Goal: Task Accomplishment & Management: Complete application form

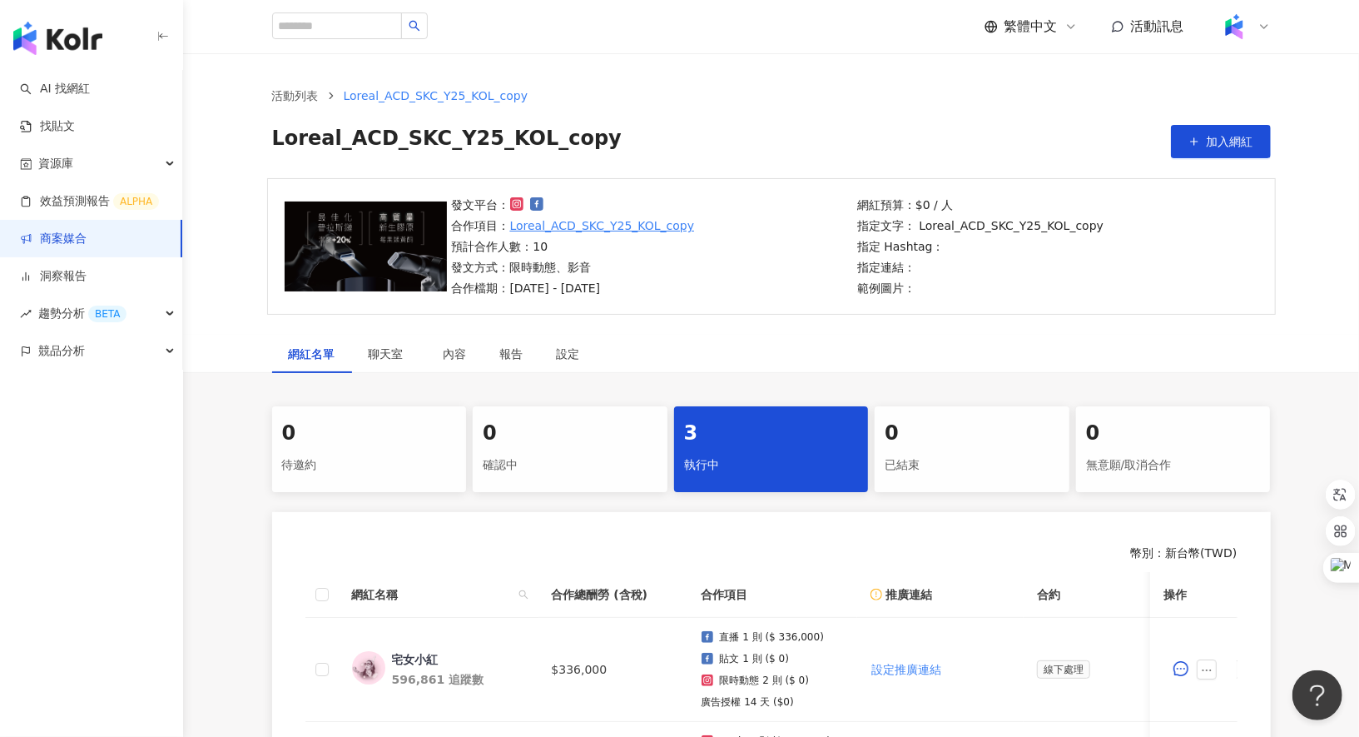
click at [468, 138] on span "Loreal_ACD_SKC_Y25_KOL_copy" at bounding box center [447, 141] width 350 height 33
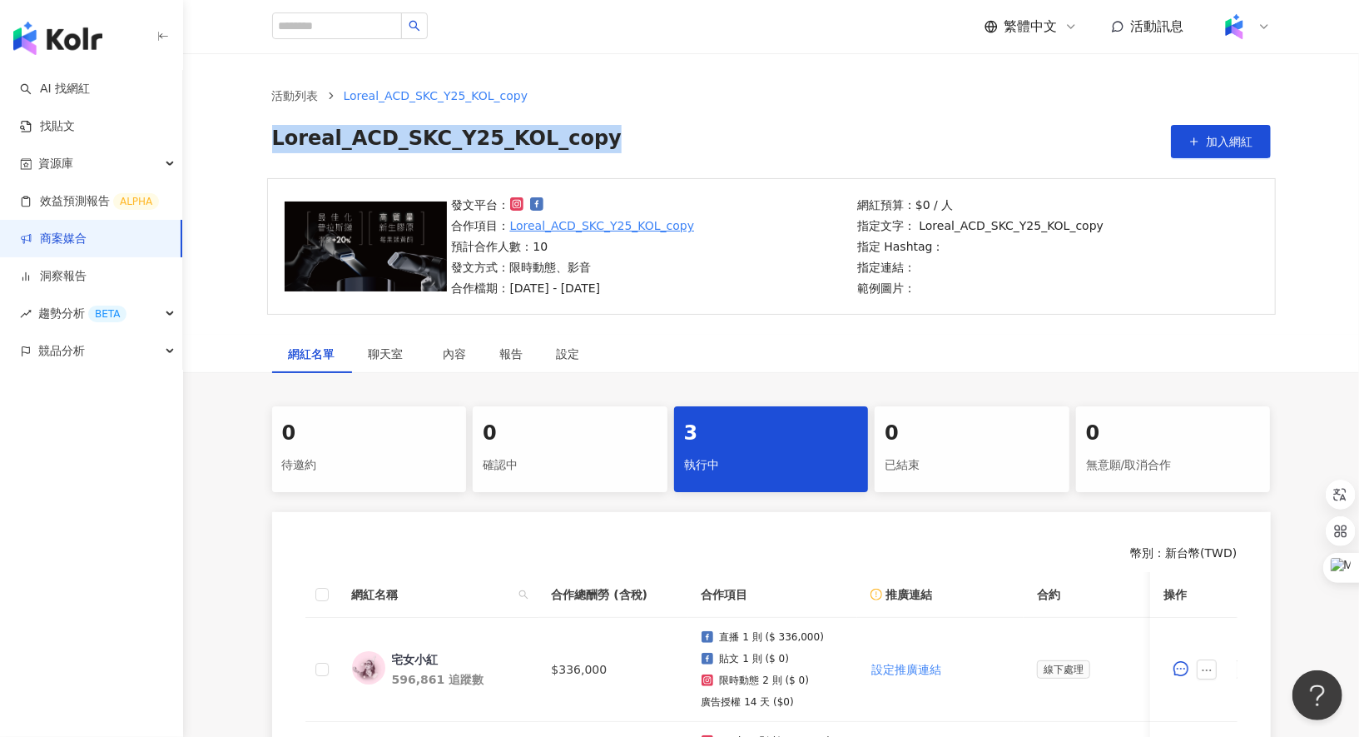
click at [468, 138] on span "Loreal_ACD_SKC_Y25_KOL_copy" at bounding box center [447, 141] width 350 height 33
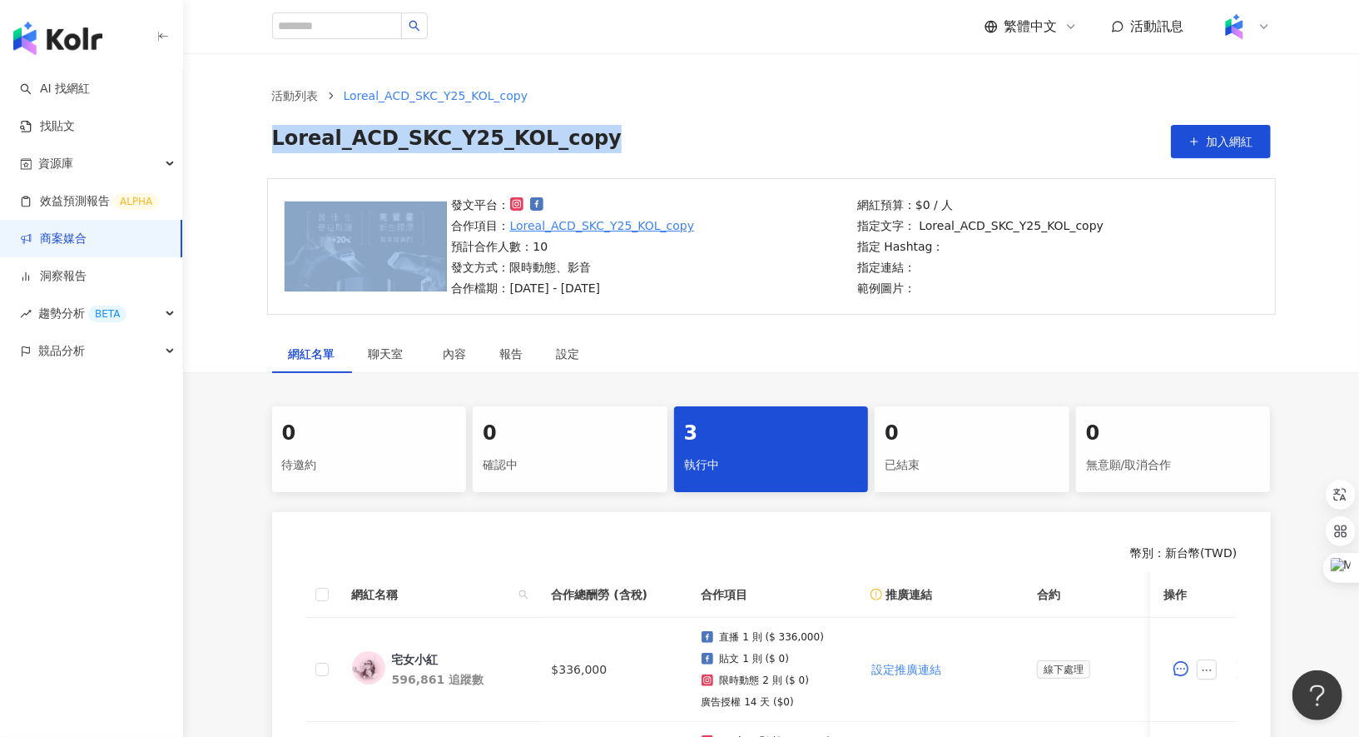
click at [468, 138] on span "Loreal_ACD_SKC_Y25_KOL_copy" at bounding box center [447, 141] width 350 height 33
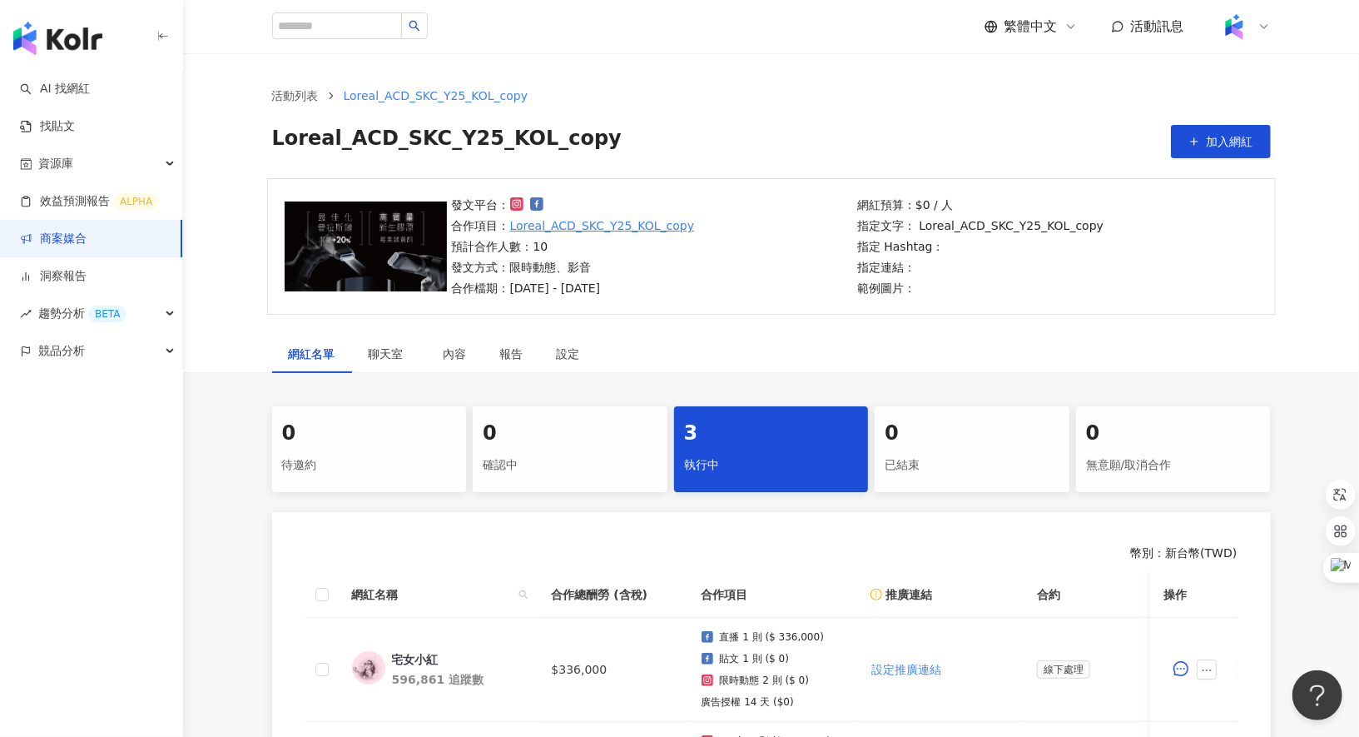
click at [301, 139] on span "Loreal_ACD_SKC_Y25_KOL_copy" at bounding box center [447, 141] width 350 height 33
drag, startPoint x: 279, startPoint y: 138, endPoint x: 342, endPoint y: 138, distance: 63.3
click at [342, 138] on span "Loreal_ACD_SKC_Y25_KOL_copy" at bounding box center [447, 141] width 350 height 33
click at [274, 138] on span "Loreal_ACD_SKC_Y25_KOL_copy" at bounding box center [447, 141] width 350 height 33
drag, startPoint x: 270, startPoint y: 138, endPoint x: 530, endPoint y: 141, distance: 260.5
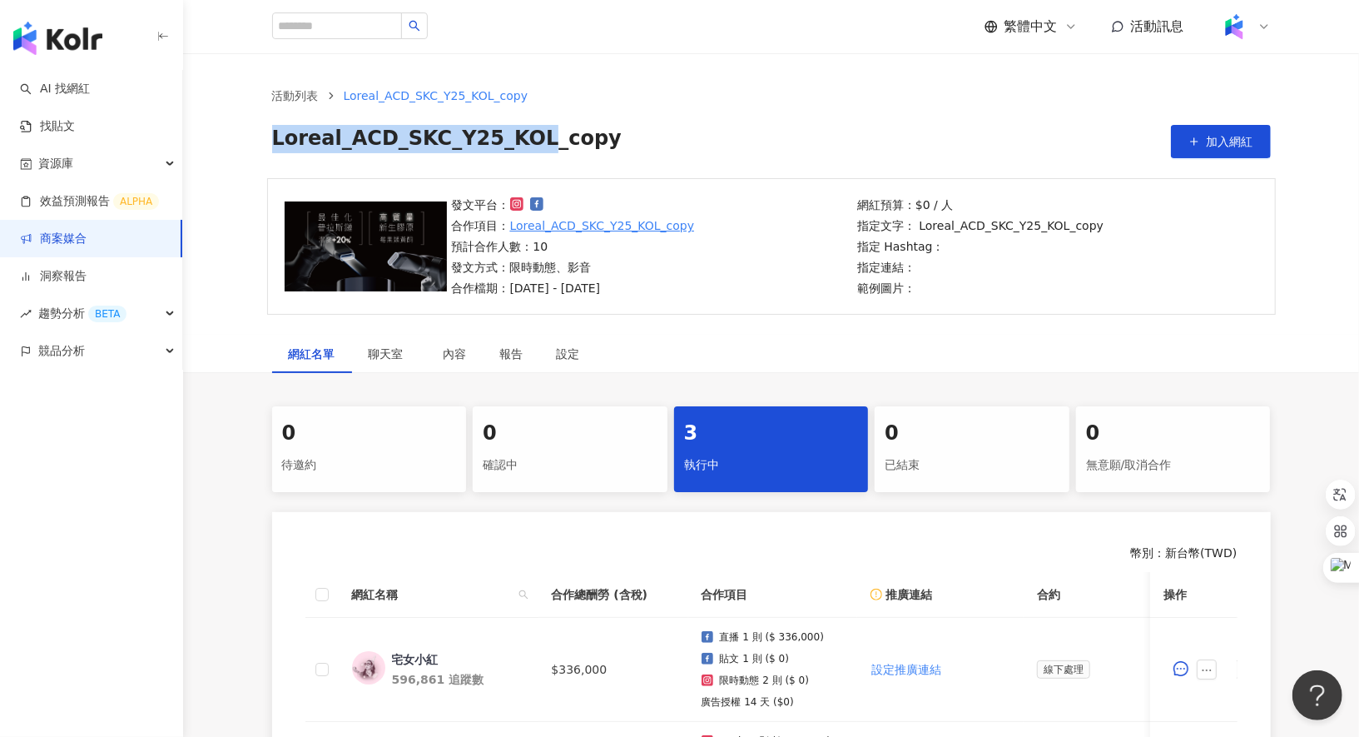
click at [530, 141] on div "活動列表 Loreal_ACD_SKC_Y25_KOL_copy Loreal_ACD_SKC_Y25_KOL_copy 加入網紅" at bounding box center [771, 123] width 1065 height 72
copy span "Loreal_ACD_SKC_Y25_KOL"
click at [87, 241] on link "商案媒合" at bounding box center [53, 239] width 67 height 17
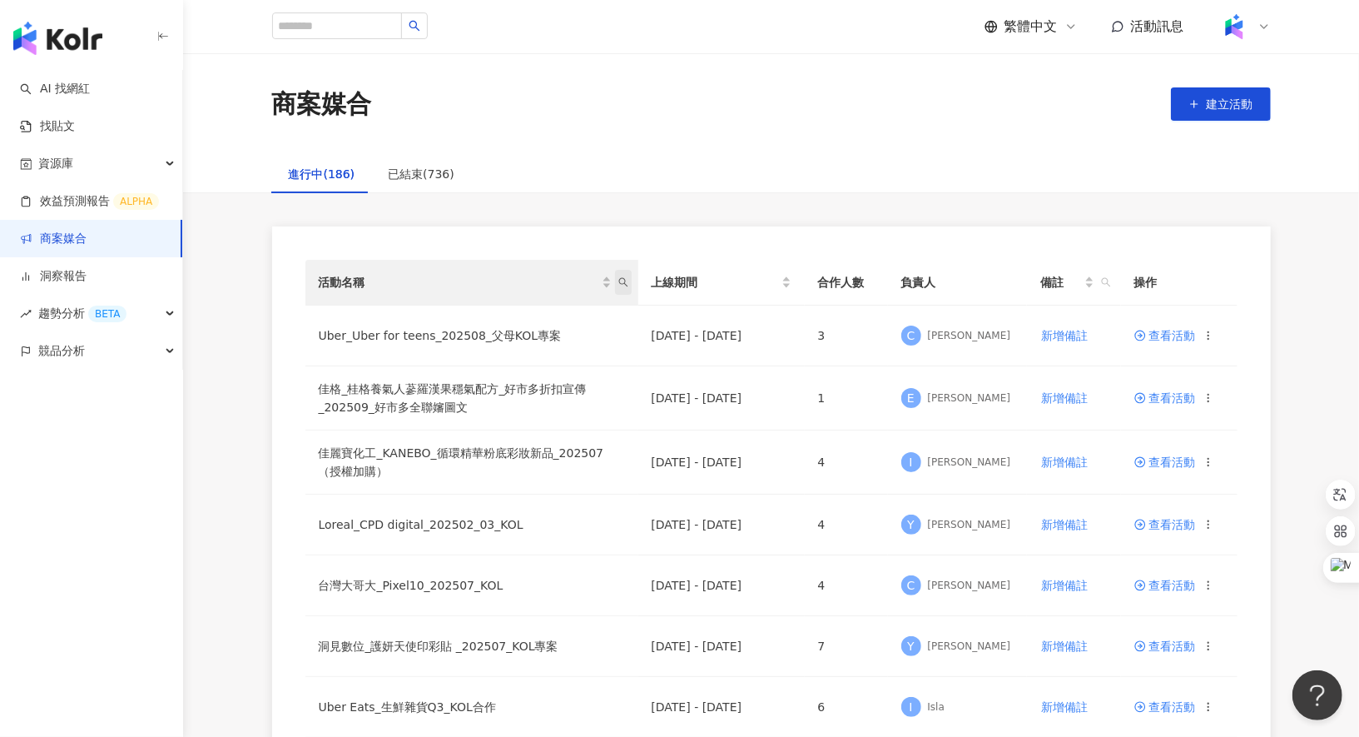
click at [627, 281] on icon "search" at bounding box center [623, 282] width 10 height 10
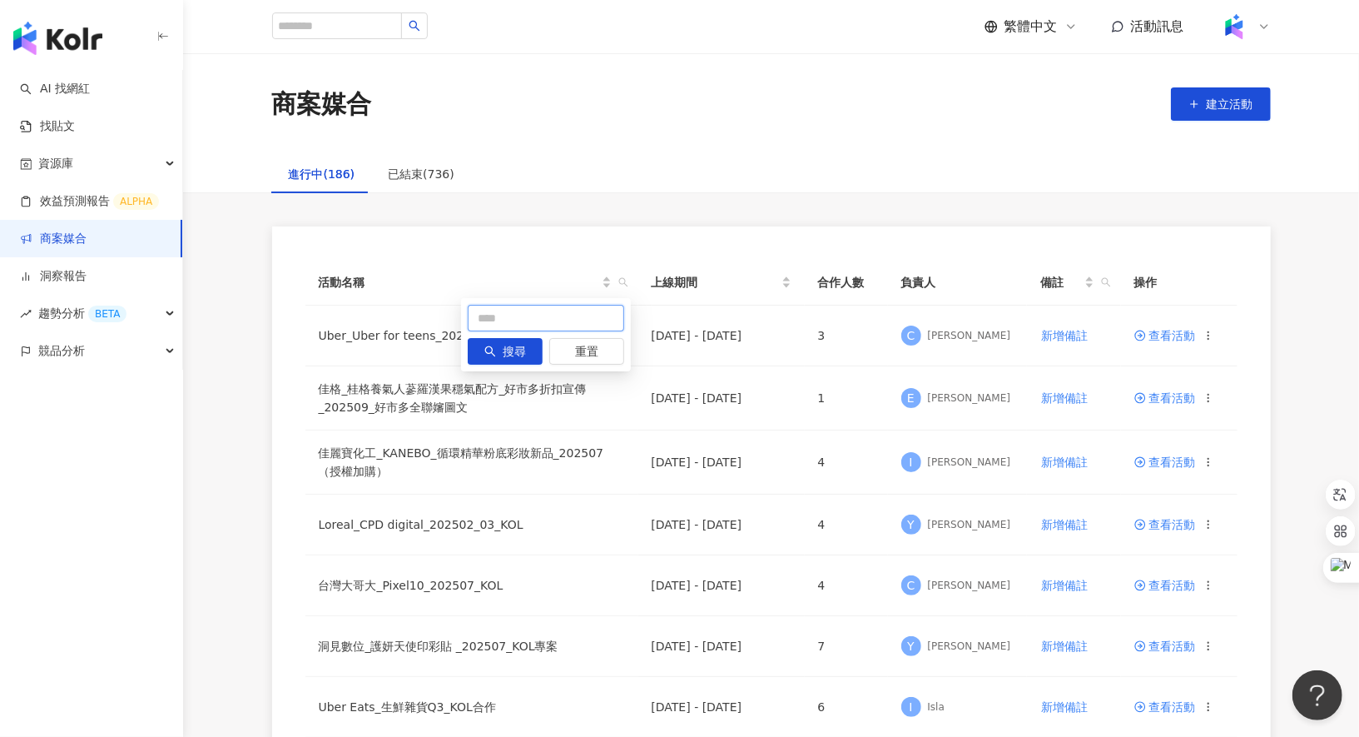
click at [580, 318] on input "text" at bounding box center [546, 318] width 156 height 27
paste input "**********"
type input "**********"
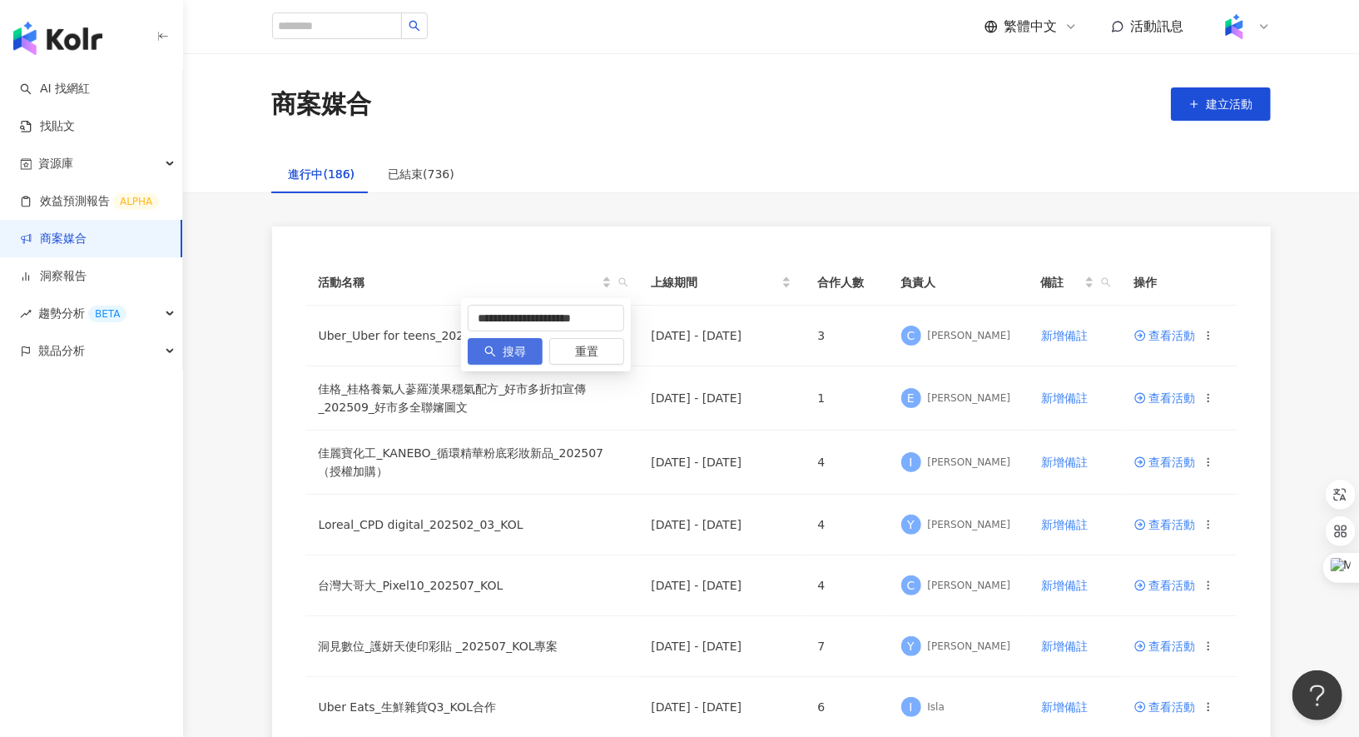
scroll to position [0, 0]
click at [523, 351] on span "搜尋" at bounding box center [514, 352] width 23 height 27
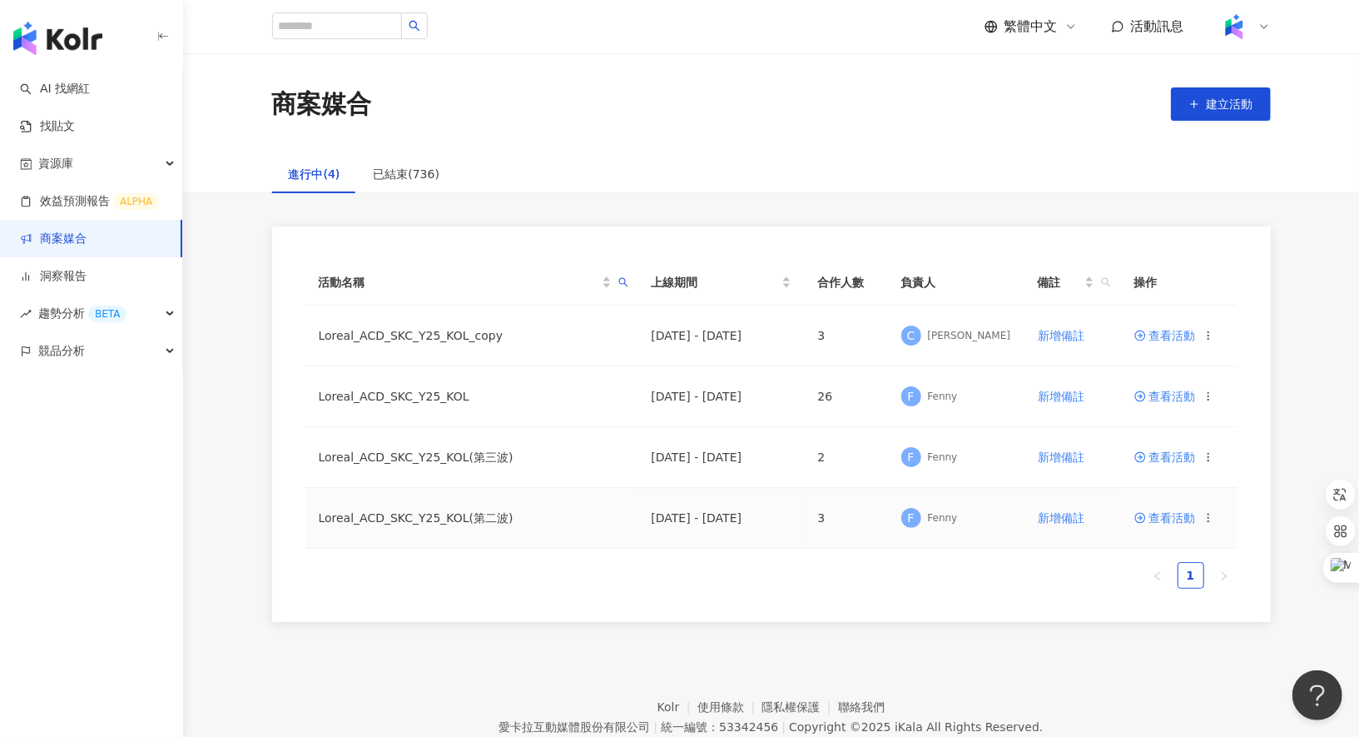
click at [1166, 518] on span "查看活動" at bounding box center [1165, 518] width 62 height 12
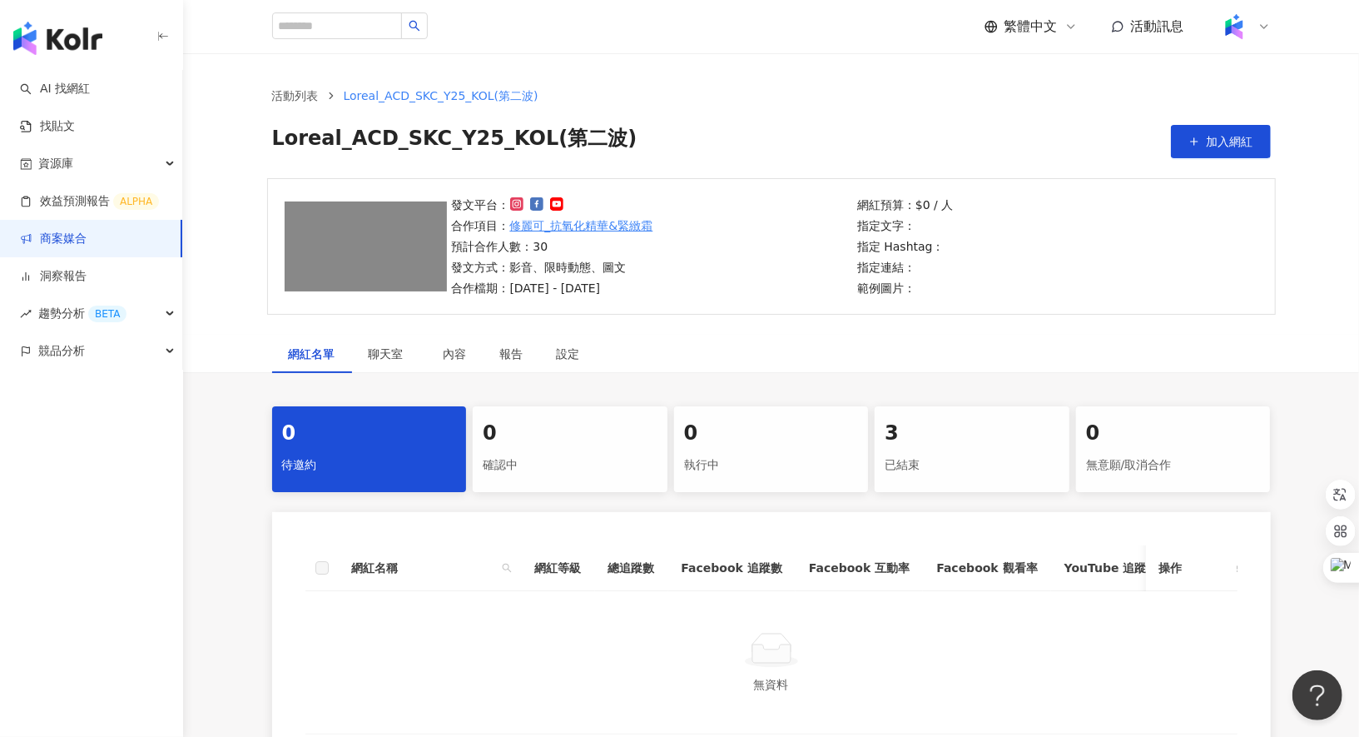
click at [882, 458] on div "3 已結束" at bounding box center [972, 449] width 195 height 86
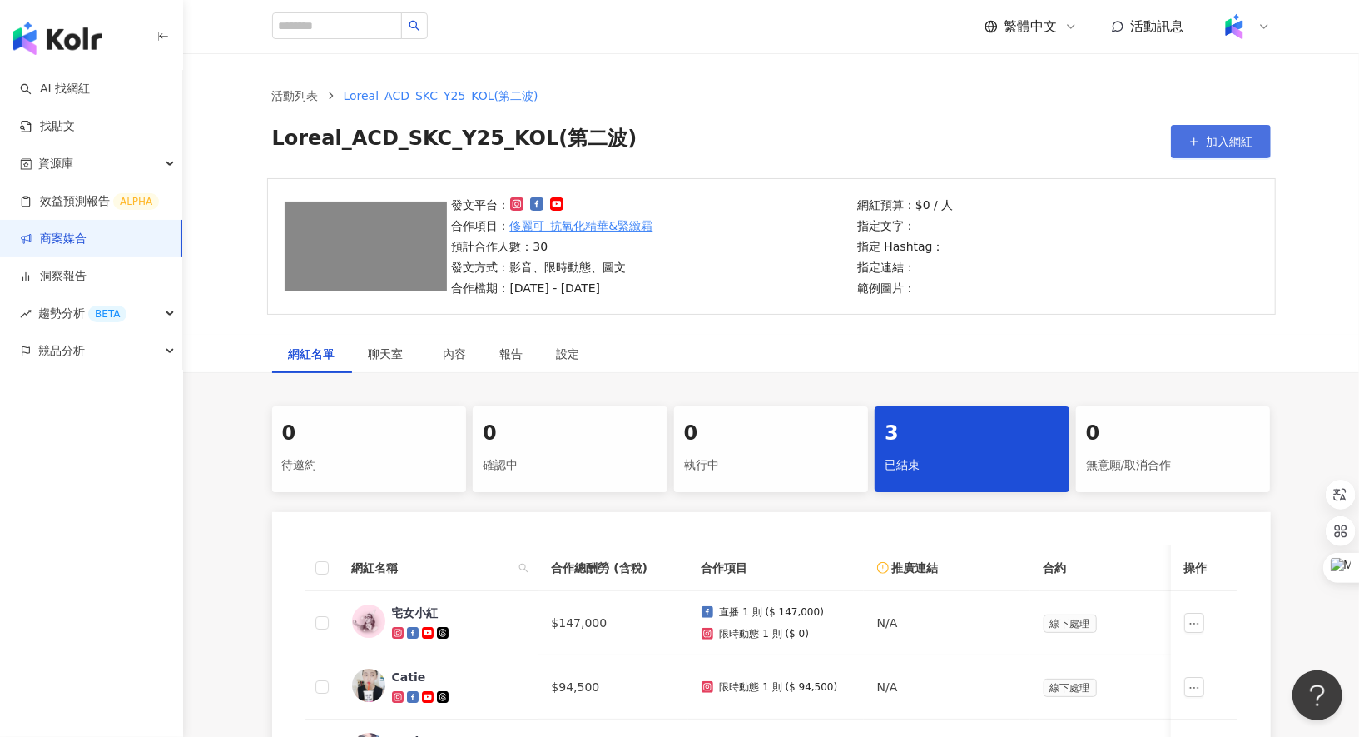
click at [1195, 141] on icon "button" at bounding box center [1194, 142] width 12 height 12
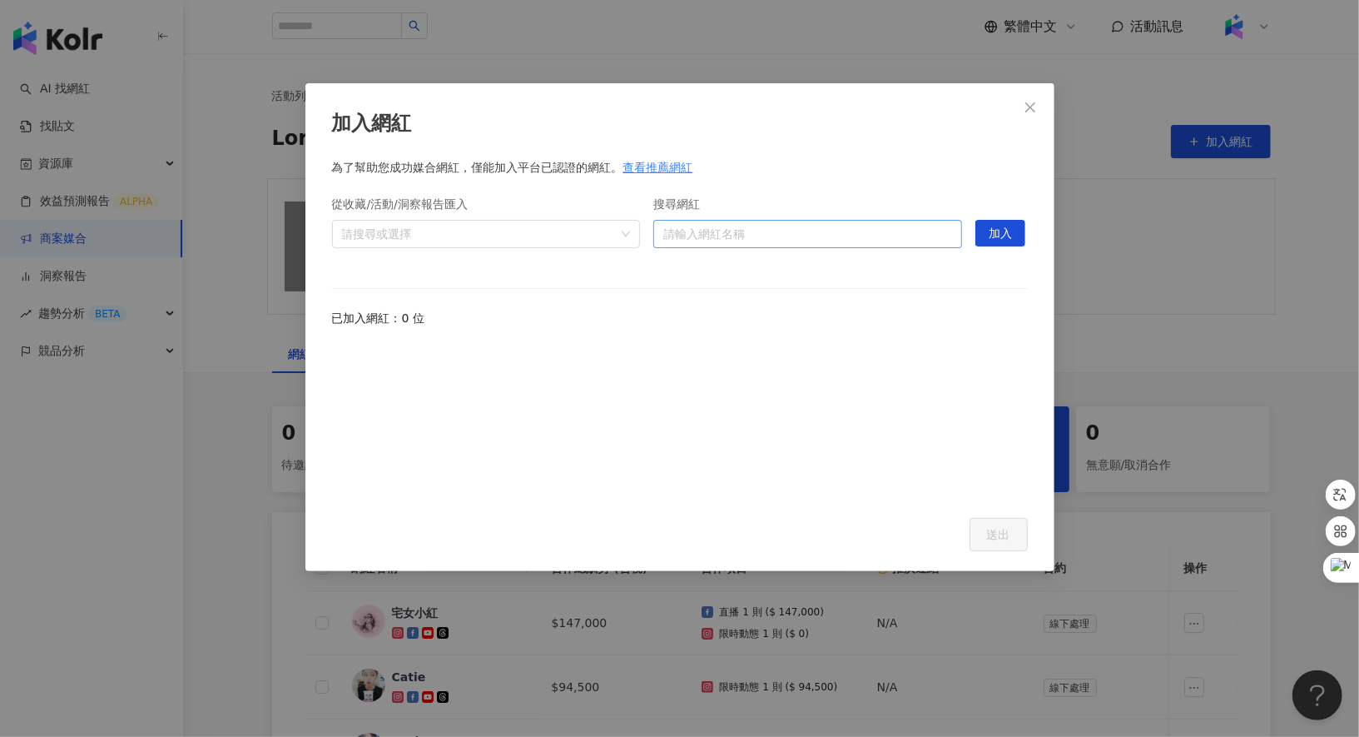
click at [762, 232] on input "搜尋網紅" at bounding box center [807, 234] width 289 height 27
type input "*"
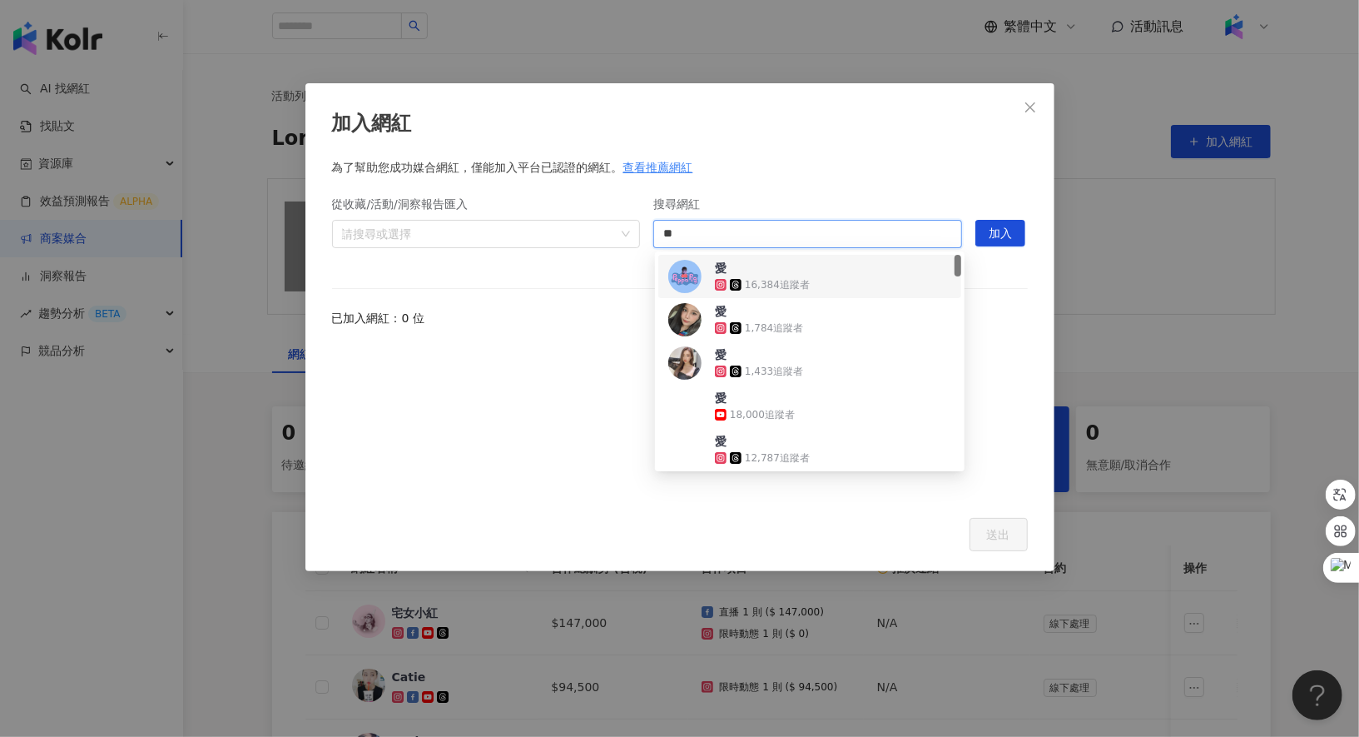
type input "*"
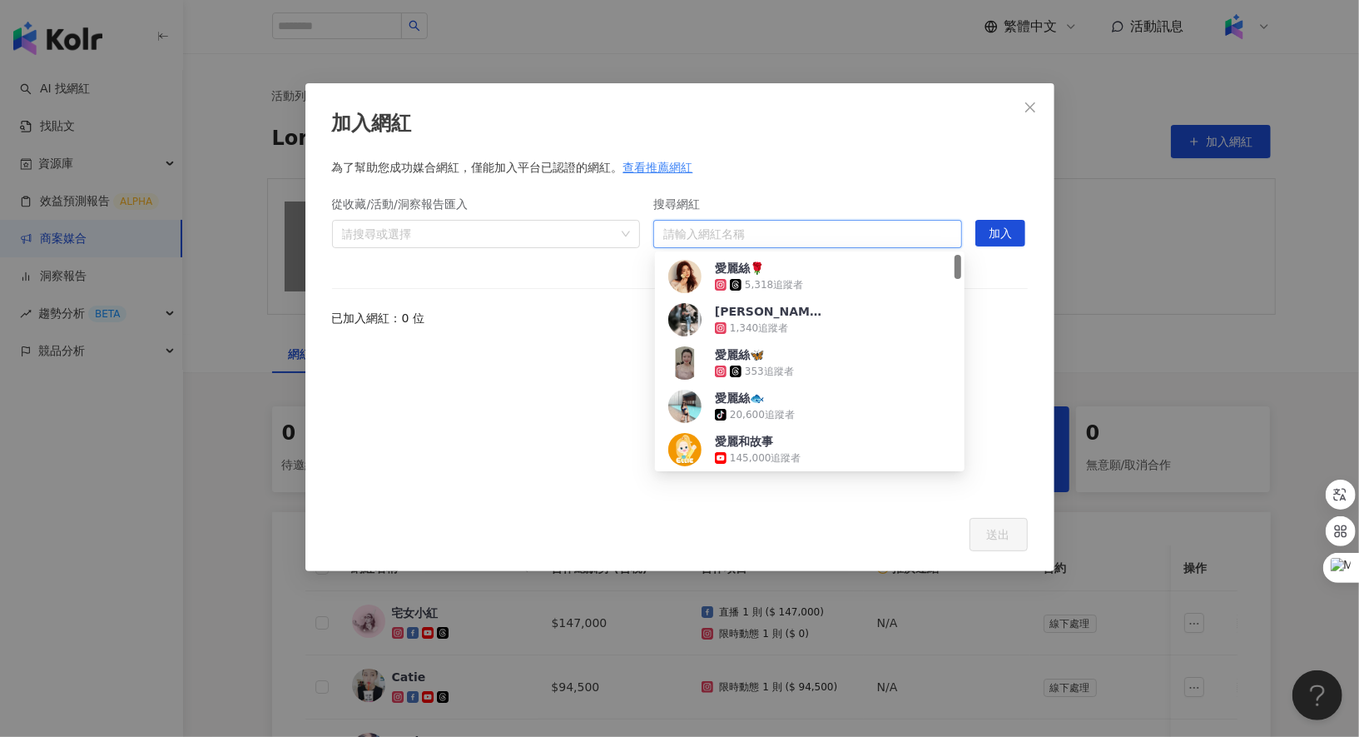
type input "*"
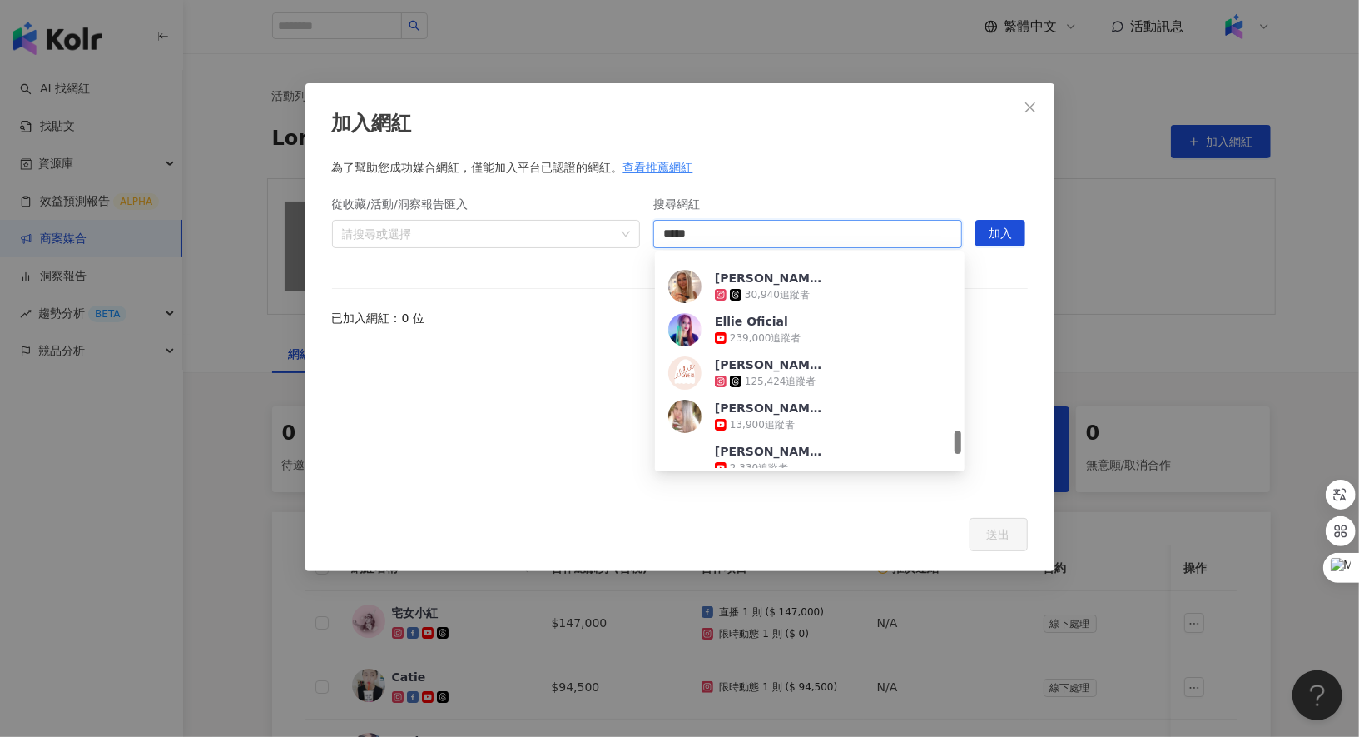
scroll to position [1588, 0]
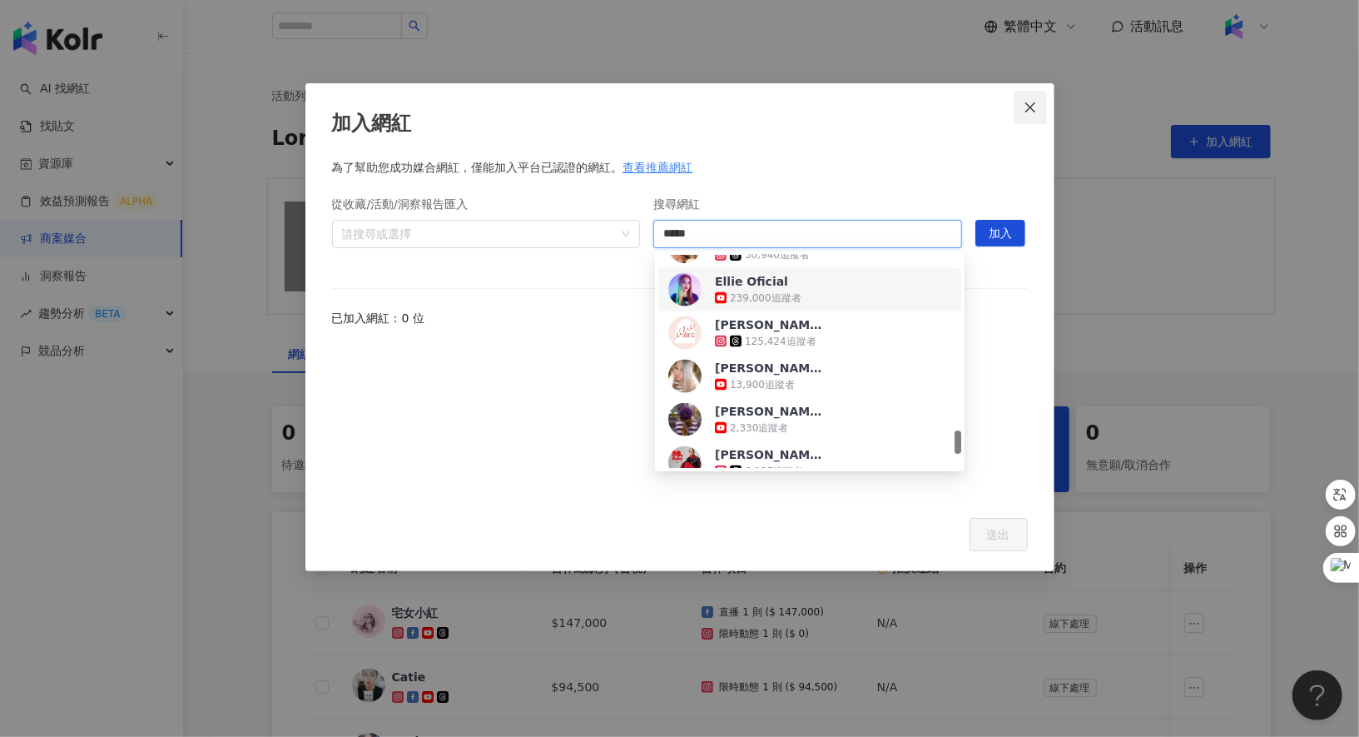
type input "*****"
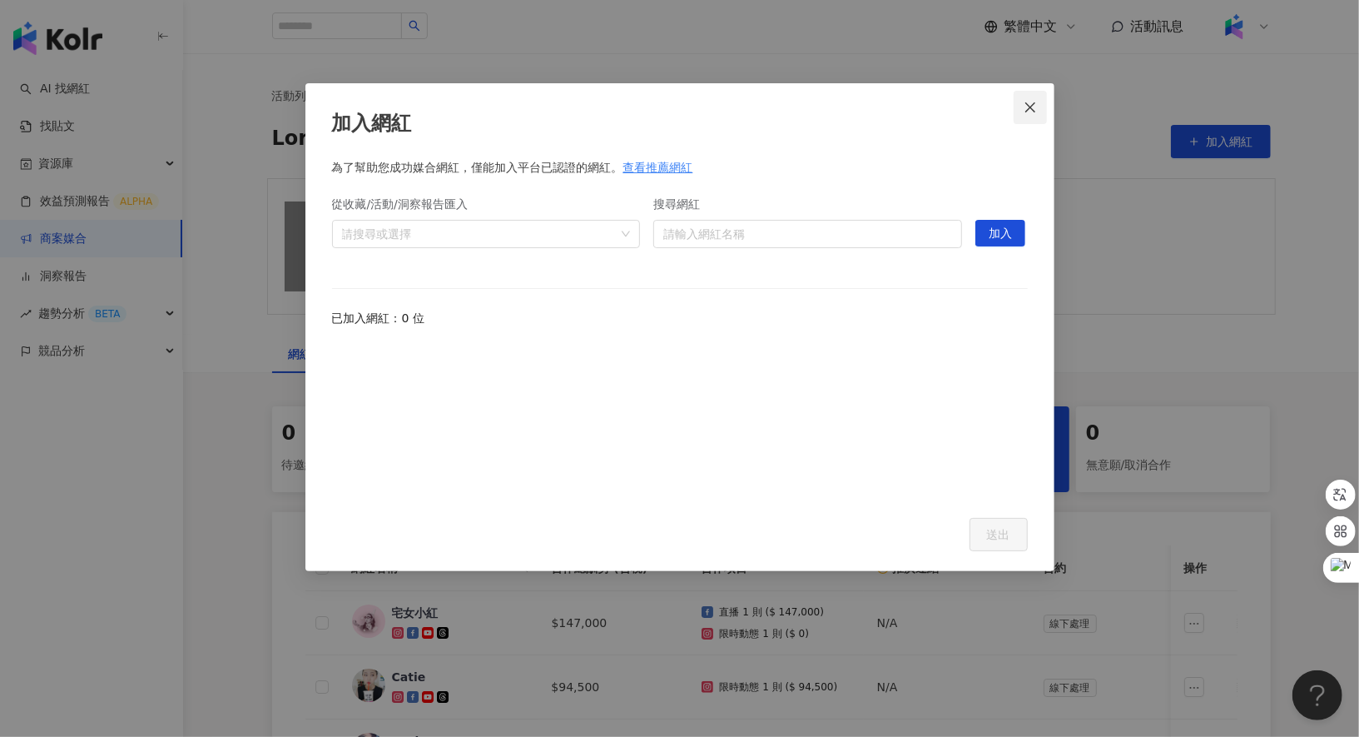
click at [1026, 112] on icon "close" at bounding box center [1030, 107] width 13 height 13
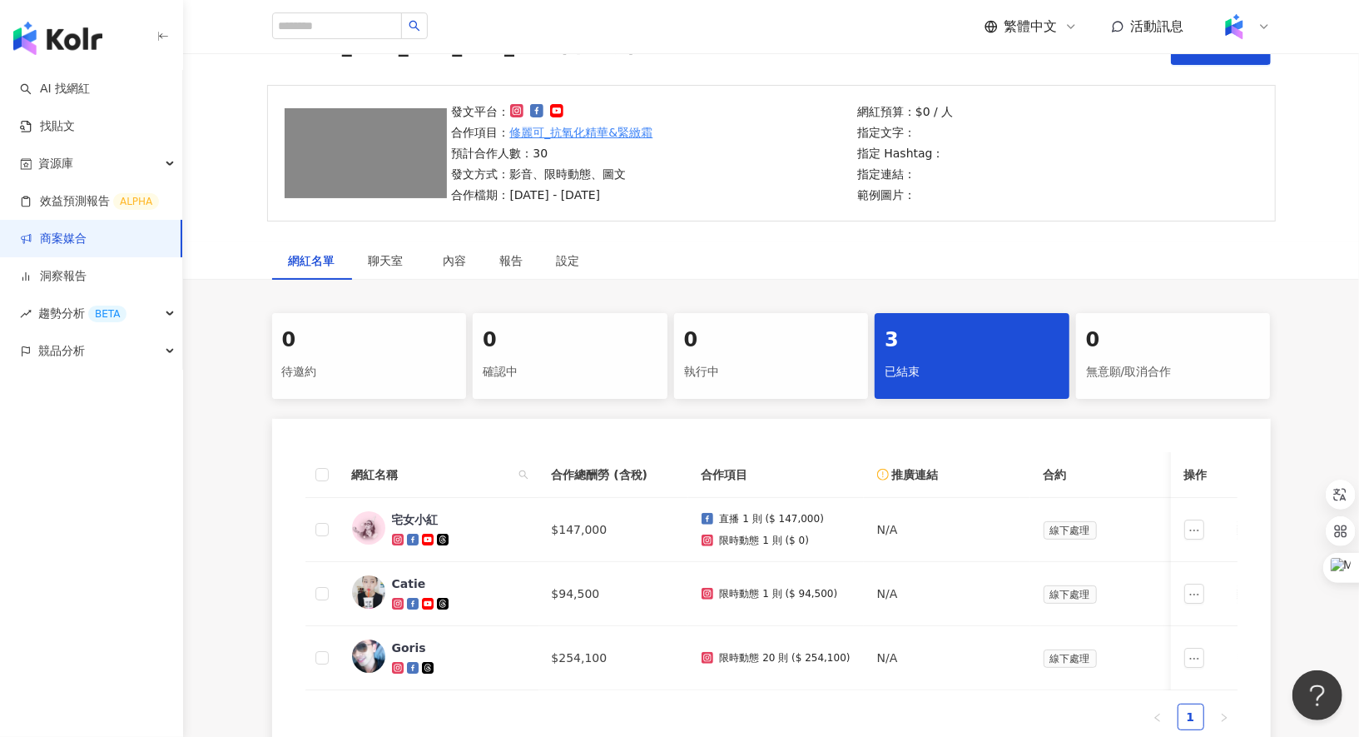
scroll to position [89, 0]
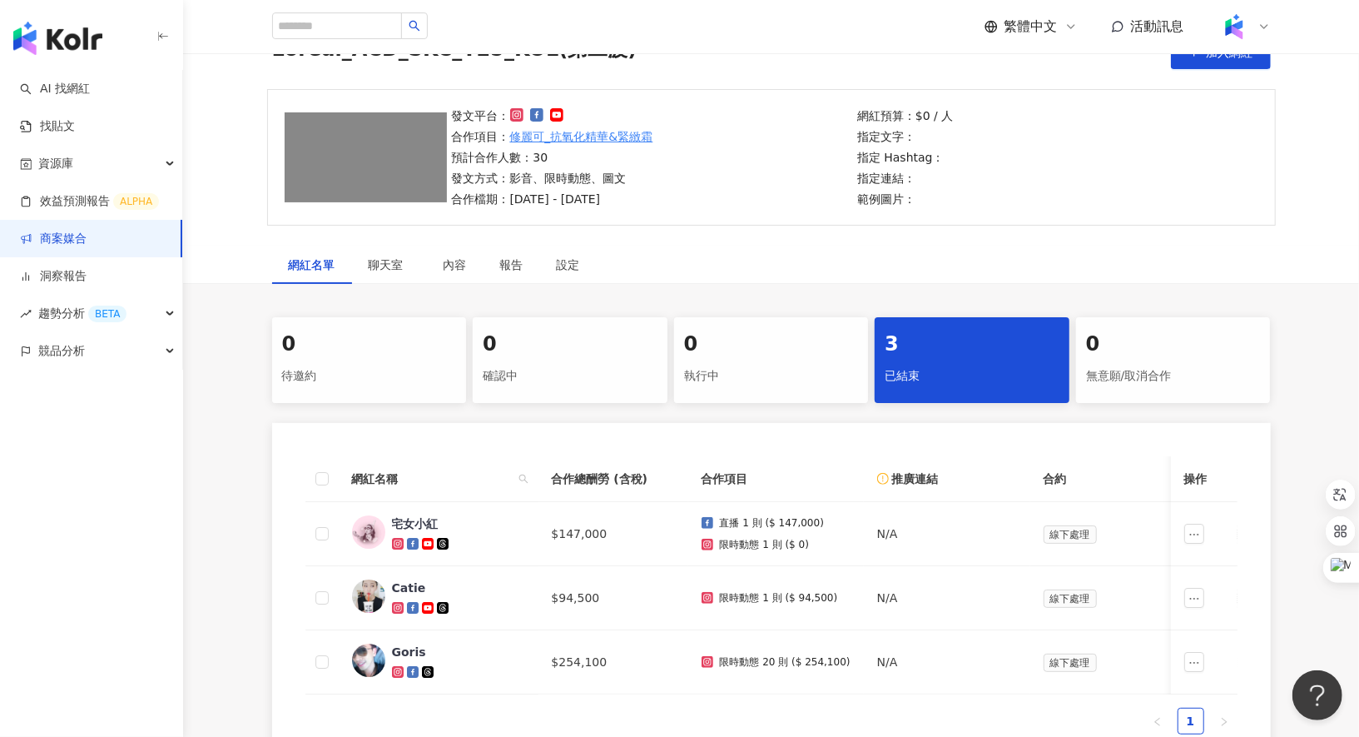
click at [787, 351] on div "0" at bounding box center [771, 344] width 175 height 28
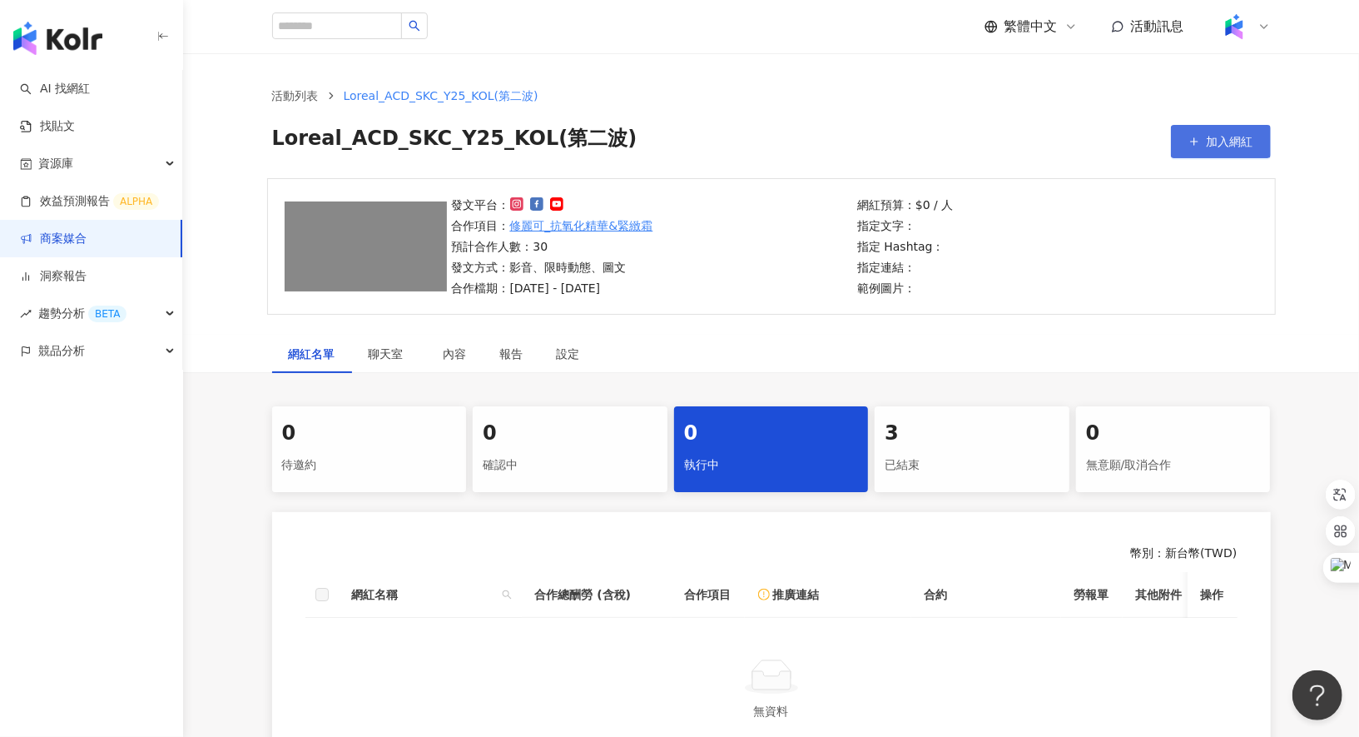
click at [1193, 140] on icon "button" at bounding box center [1194, 142] width 12 height 12
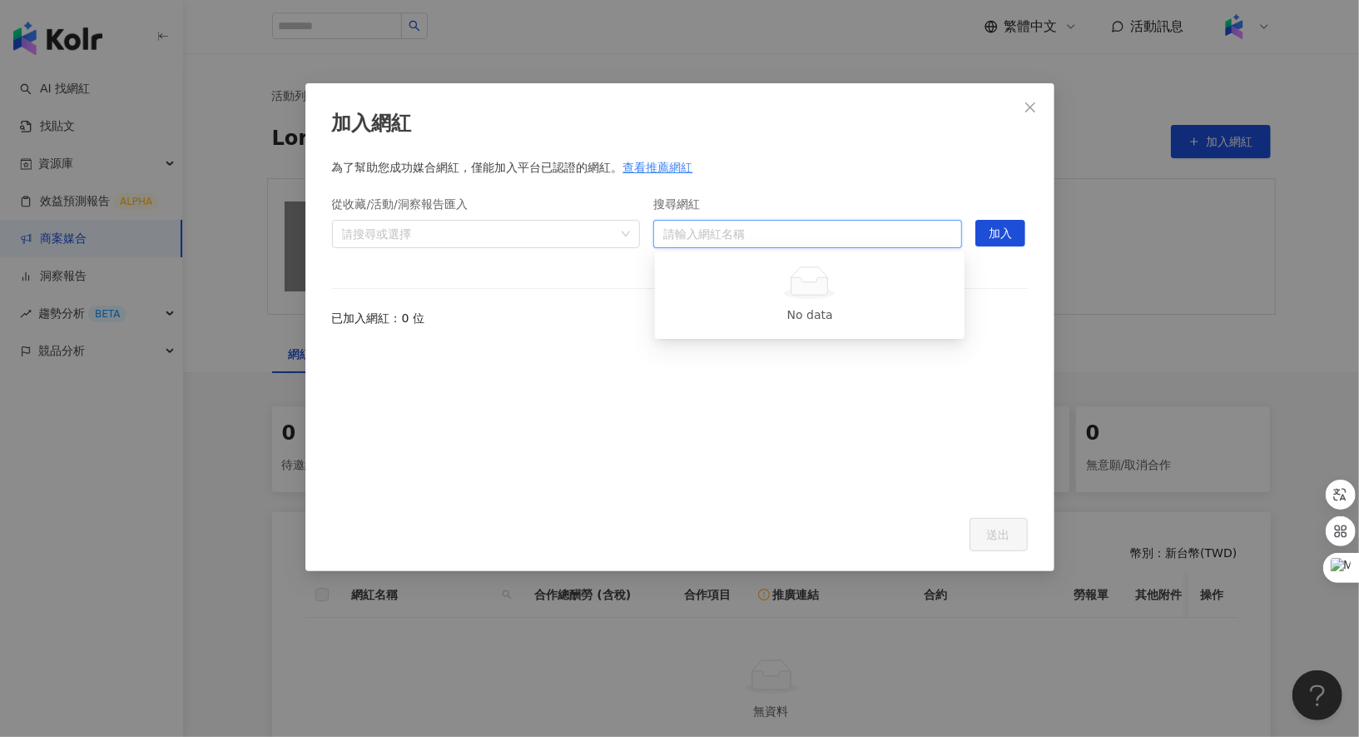
click at [816, 241] on input "搜尋網紅" at bounding box center [807, 234] width 289 height 27
type input "*"
paste input "**********"
type input "**********"
drag, startPoint x: 779, startPoint y: 231, endPoint x: 637, endPoint y: 229, distance: 142.3
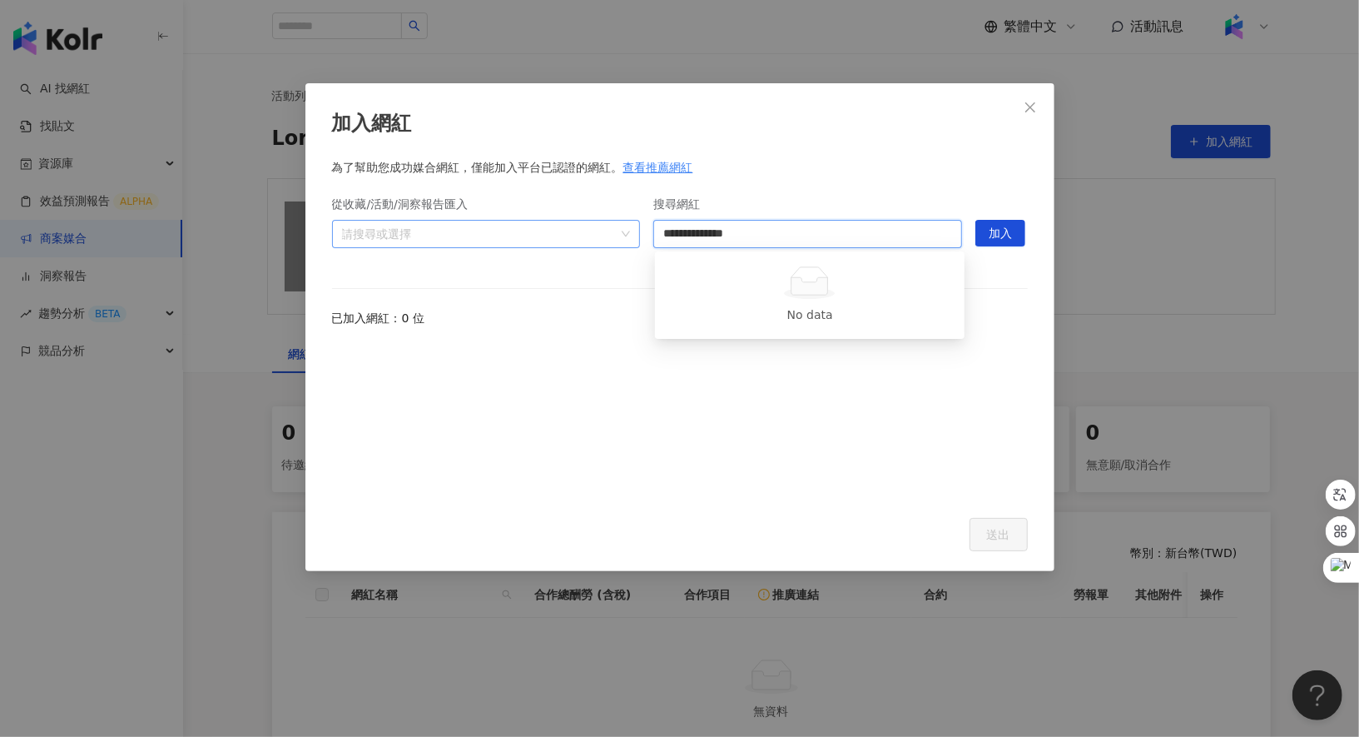
click at [635, 231] on div "**********" at bounding box center [680, 226] width 696 height 83
type input "*"
type input "***"
paste input "***"
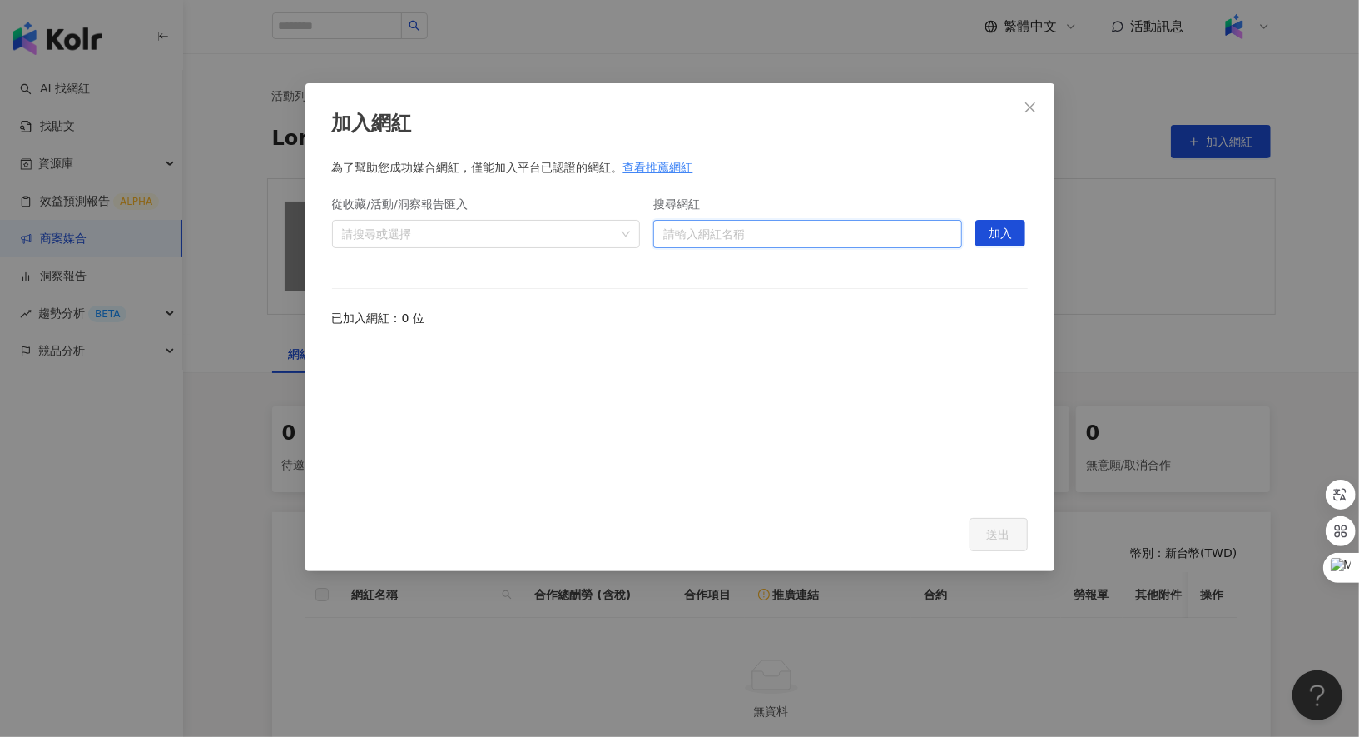
type input "***"
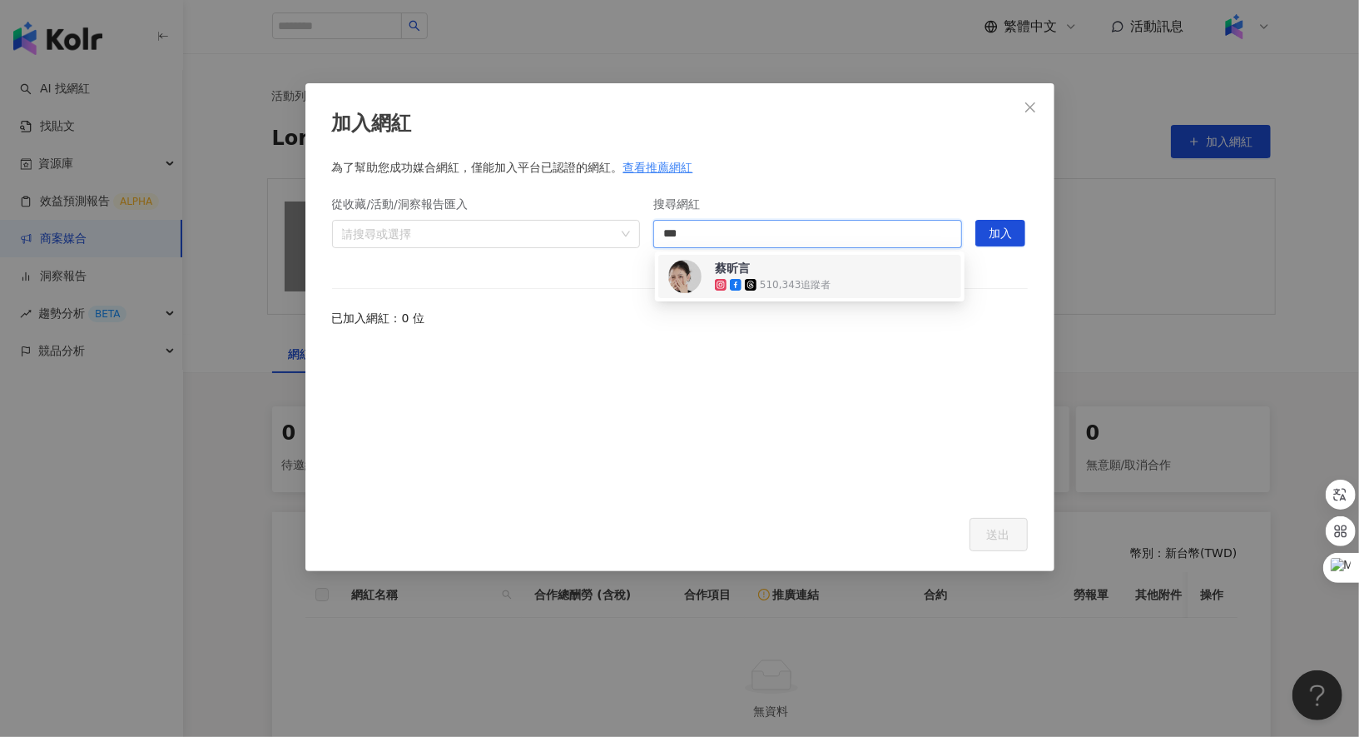
click at [786, 272] on span "蔡昕言" at bounding box center [769, 268] width 108 height 17
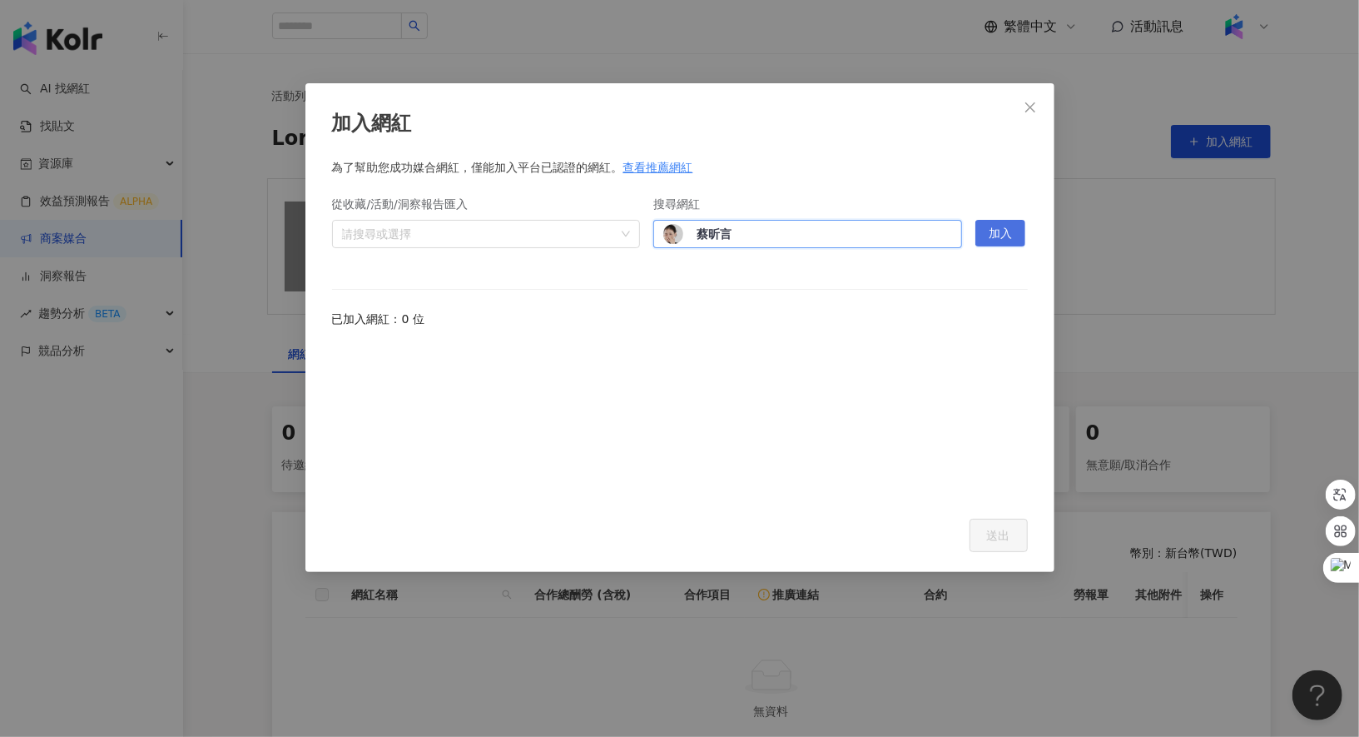
click at [996, 240] on span "加入" at bounding box center [1000, 234] width 23 height 27
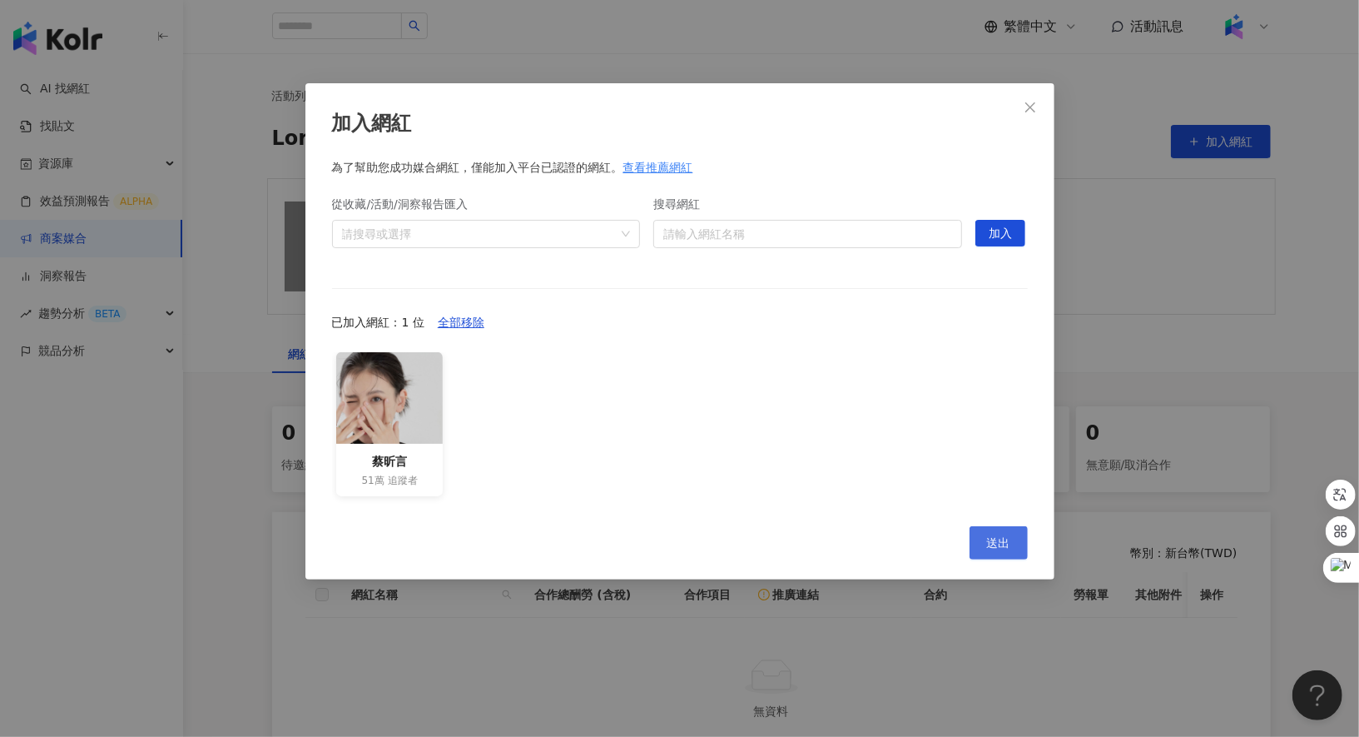
click at [1000, 548] on span "送出" at bounding box center [998, 542] width 23 height 13
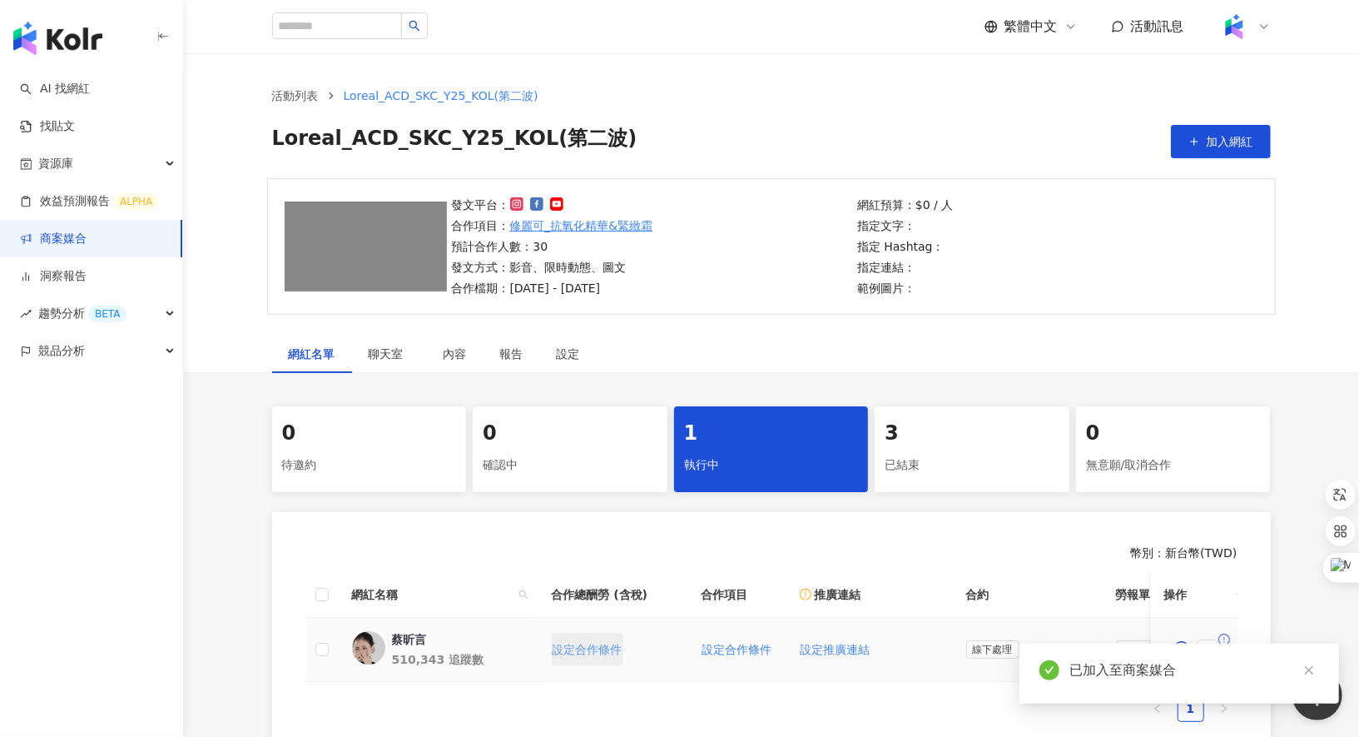
click at [607, 643] on span "設定合作條件" at bounding box center [588, 649] width 70 height 13
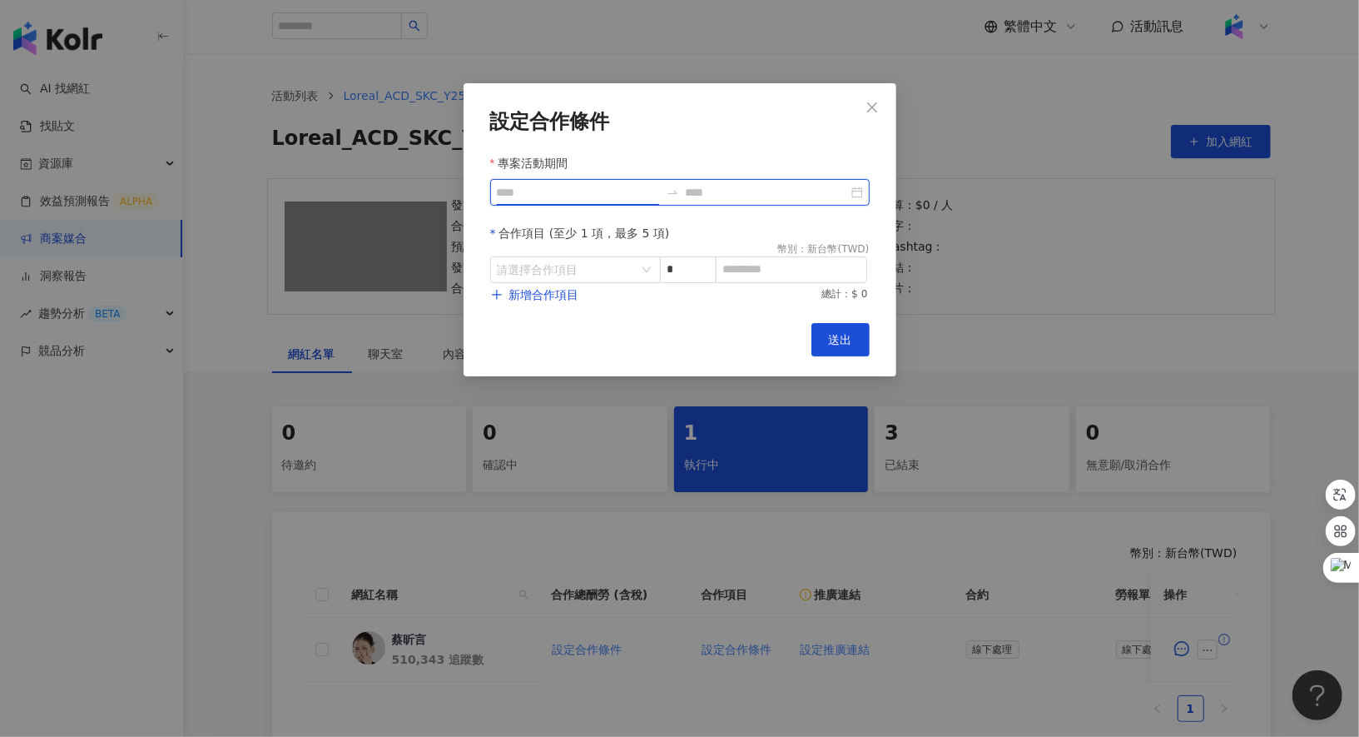
click at [582, 193] on input "專案活動期間" at bounding box center [578, 192] width 162 height 18
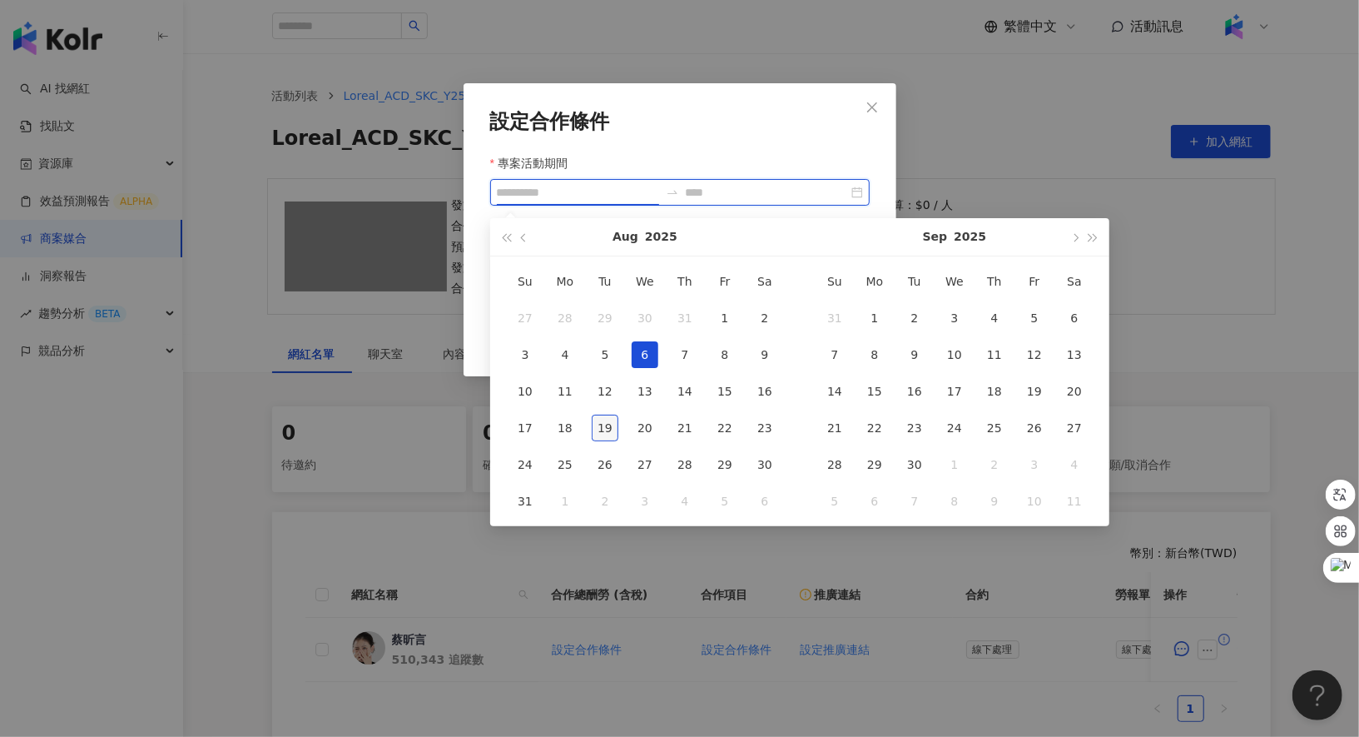
type input "**********"
click at [604, 429] on div "19" at bounding box center [605, 427] width 27 height 27
type input "**********"
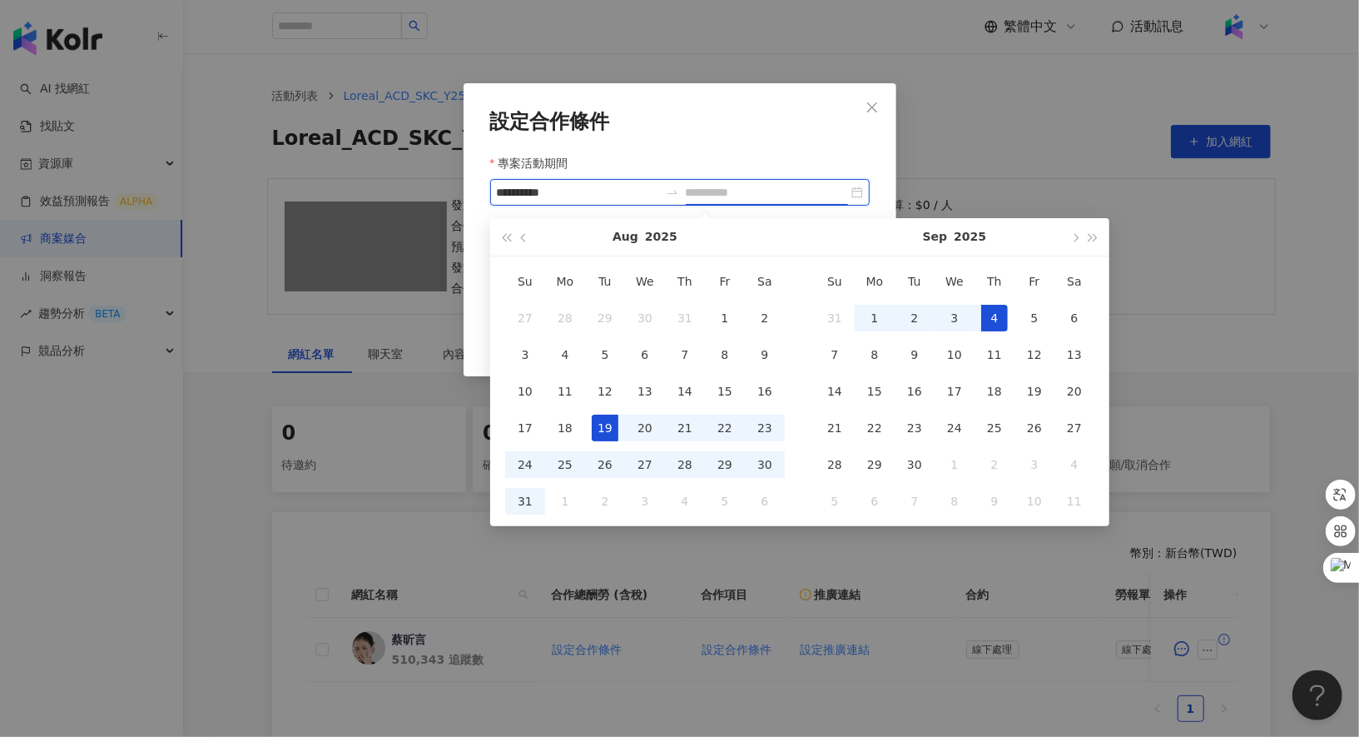
type input "**********"
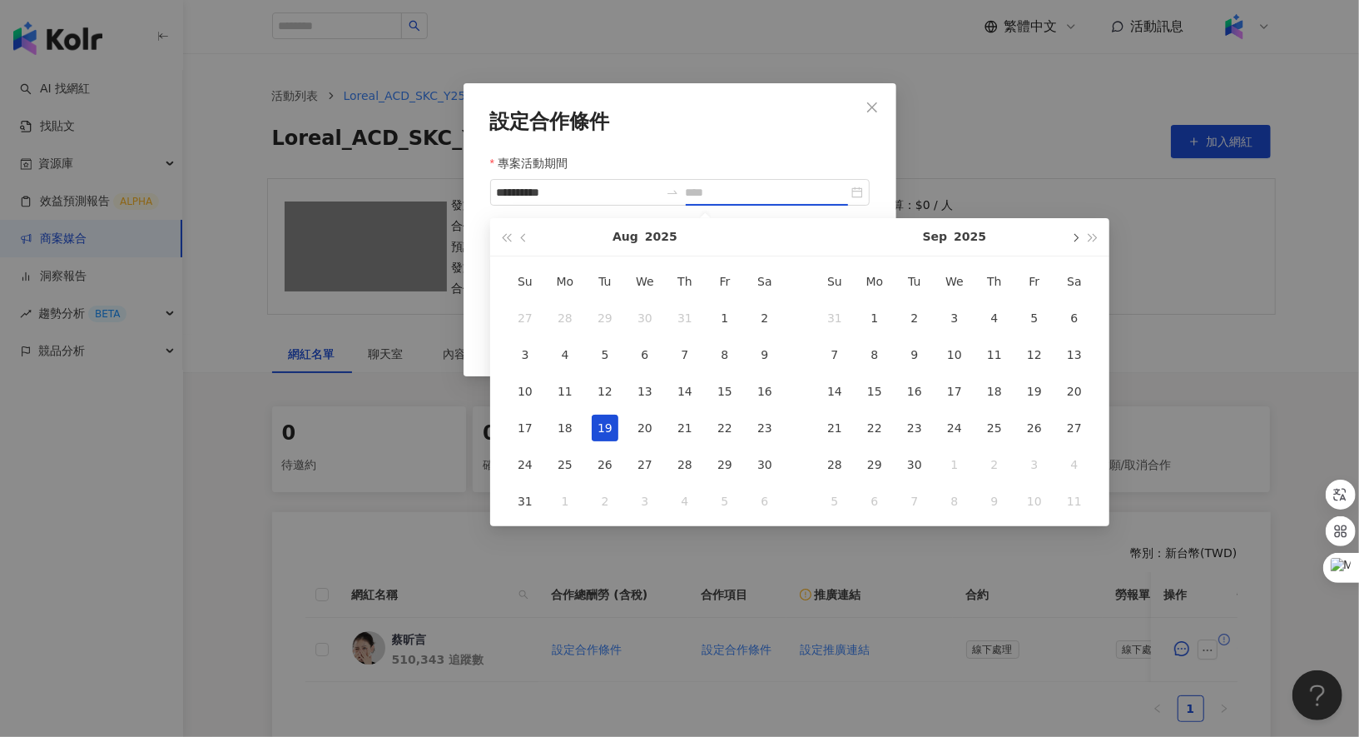
click at [1072, 240] on span "button" at bounding box center [1074, 237] width 8 height 8
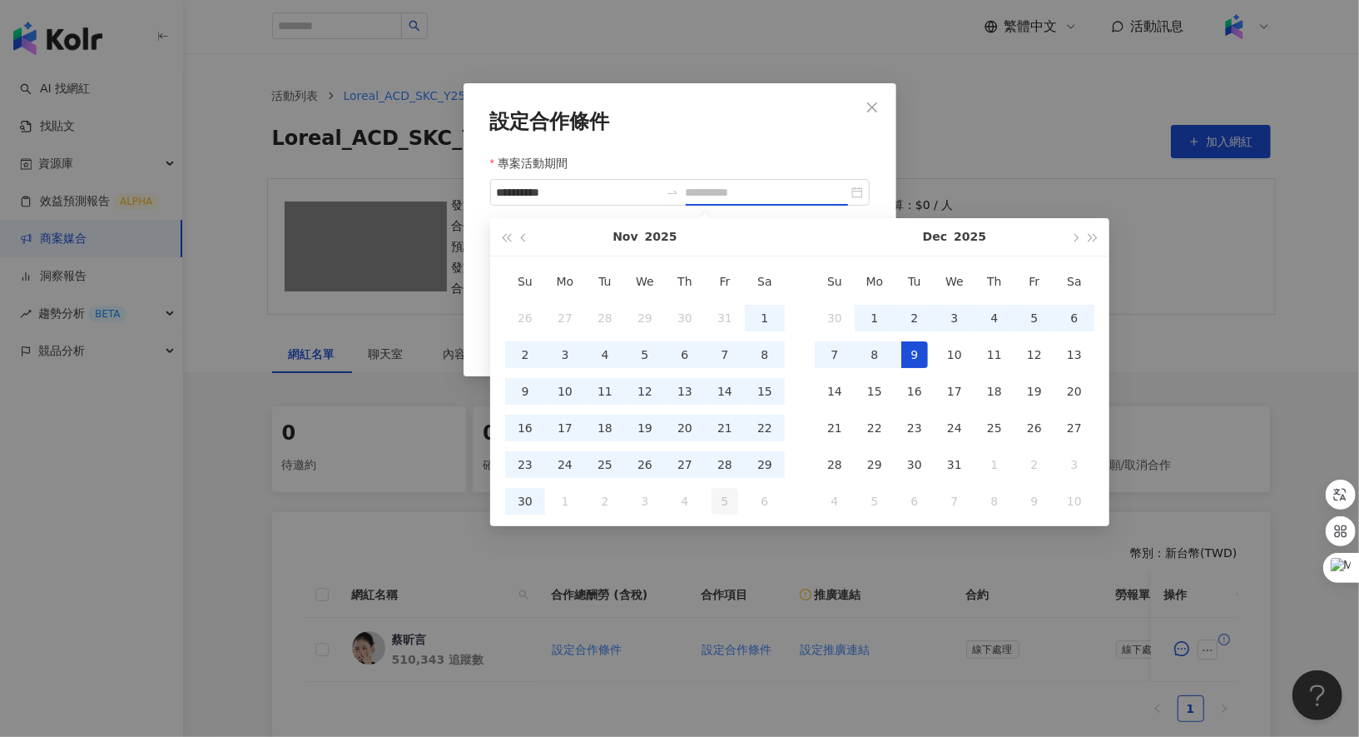
type input "**********"
click at [523, 499] on div "30" at bounding box center [525, 501] width 27 height 27
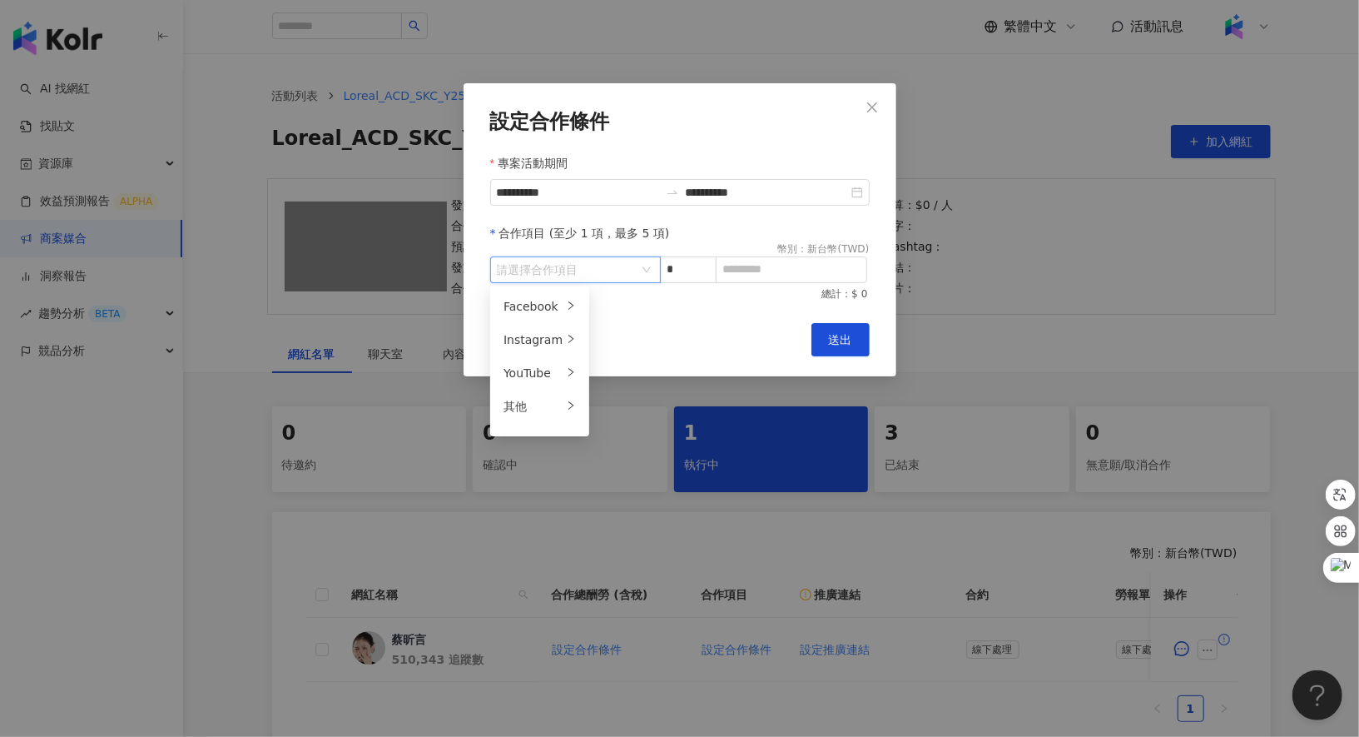
click at [616, 268] on input "search" at bounding box center [567, 269] width 140 height 25
click at [566, 409] on icon "right" at bounding box center [571, 405] width 10 height 10
click at [631, 312] on div "廣告授權" at bounding box center [629, 306] width 52 height 18
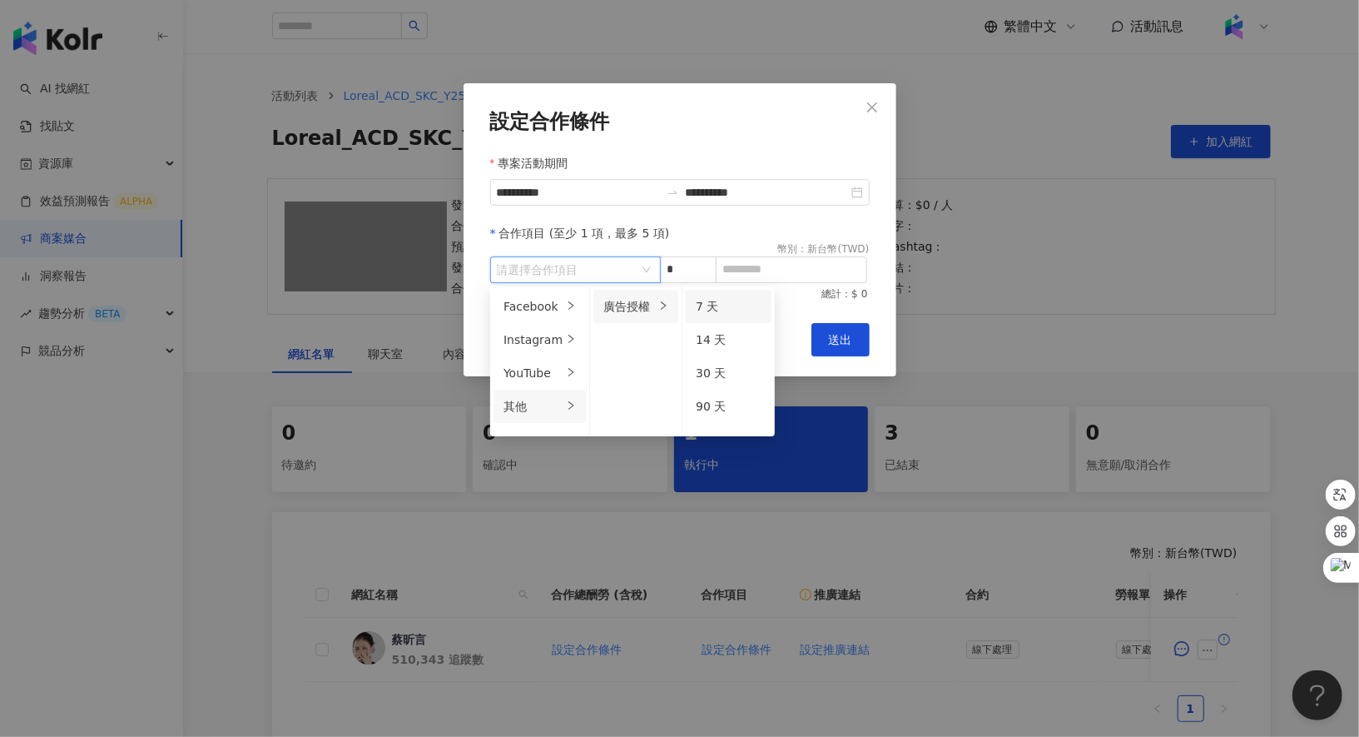
click at [716, 294] on li "7 天" at bounding box center [729, 306] width 86 height 33
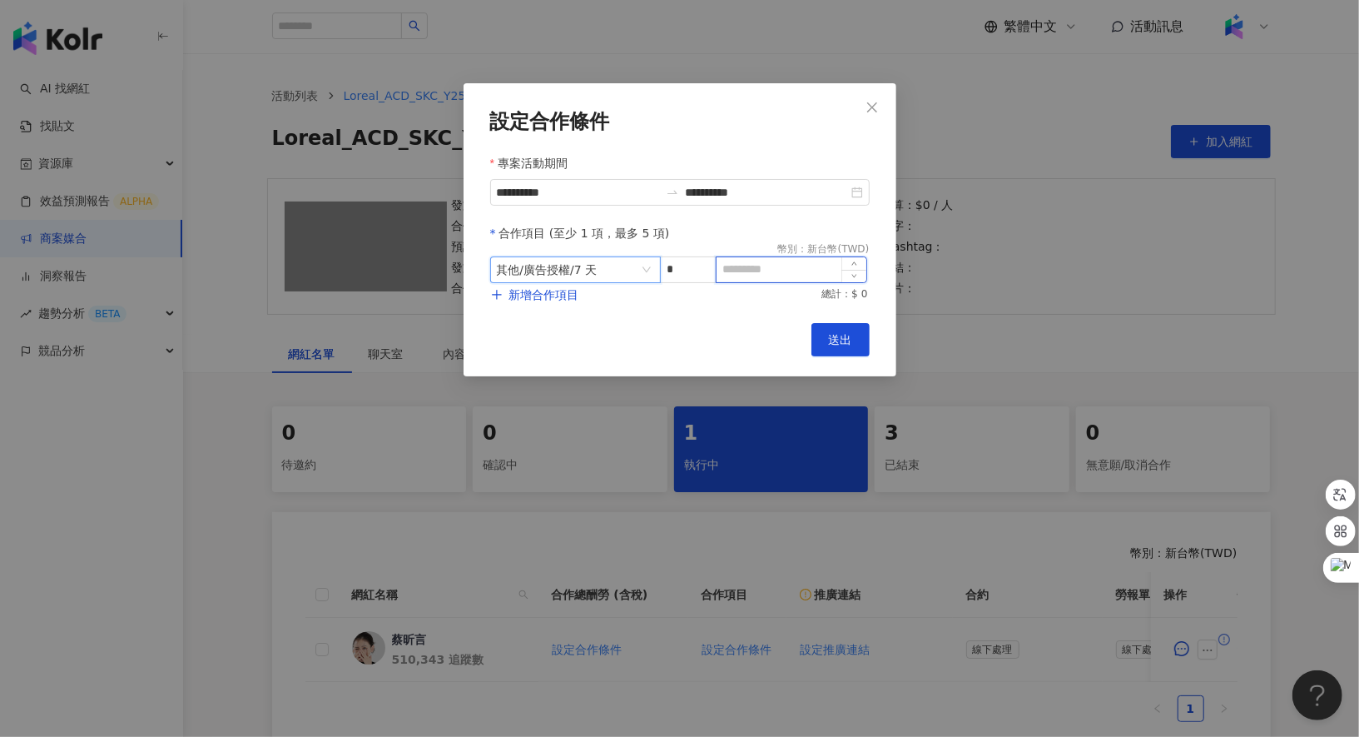
click at [762, 274] on input at bounding box center [792, 269] width 150 height 25
type input "*"
type input "*****"
click at [851, 335] on span "送出" at bounding box center [840, 339] width 23 height 13
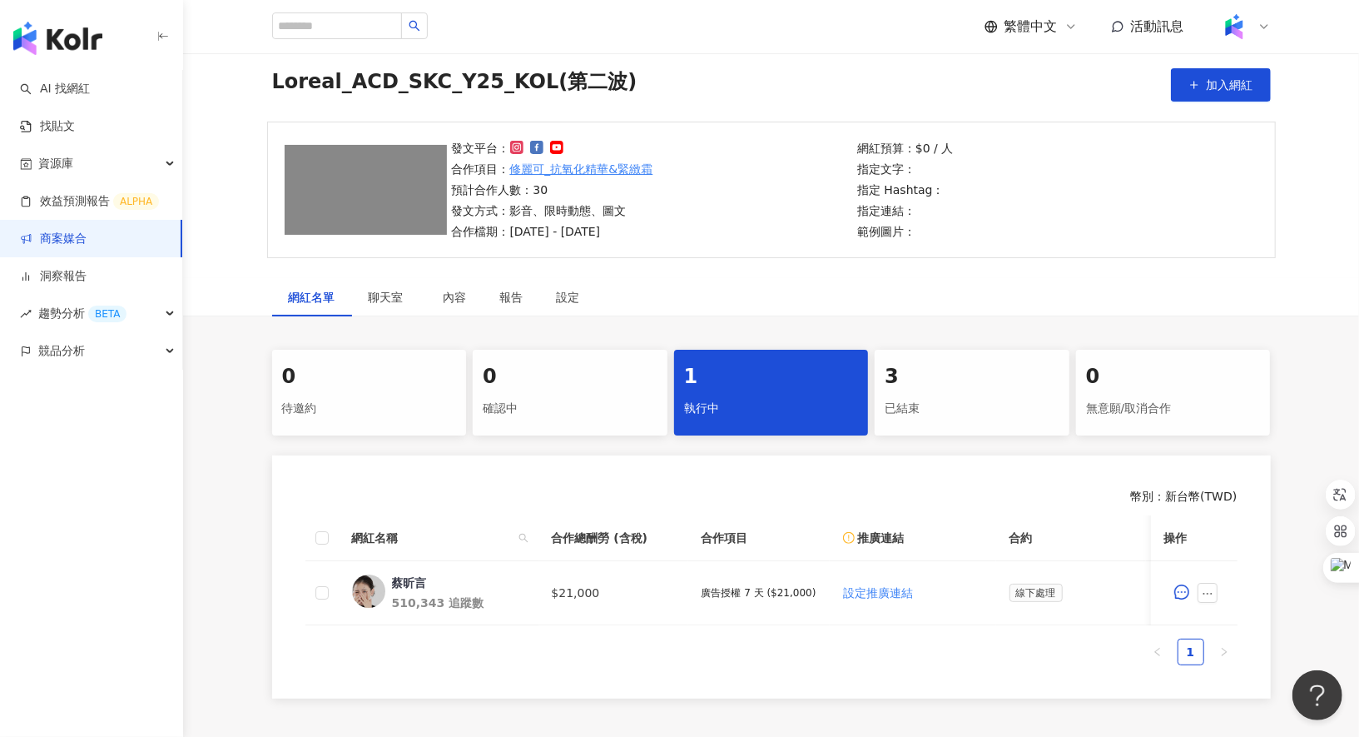
scroll to position [69, 0]
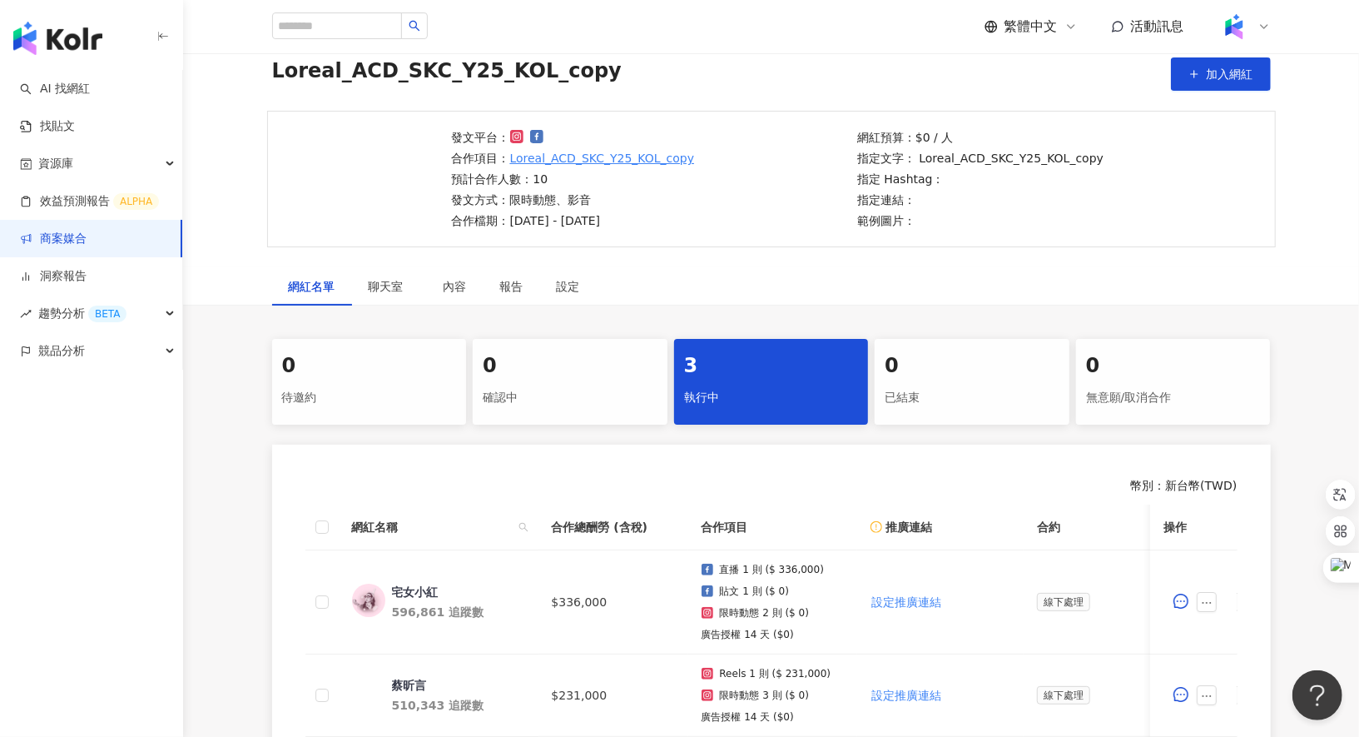
scroll to position [396, 0]
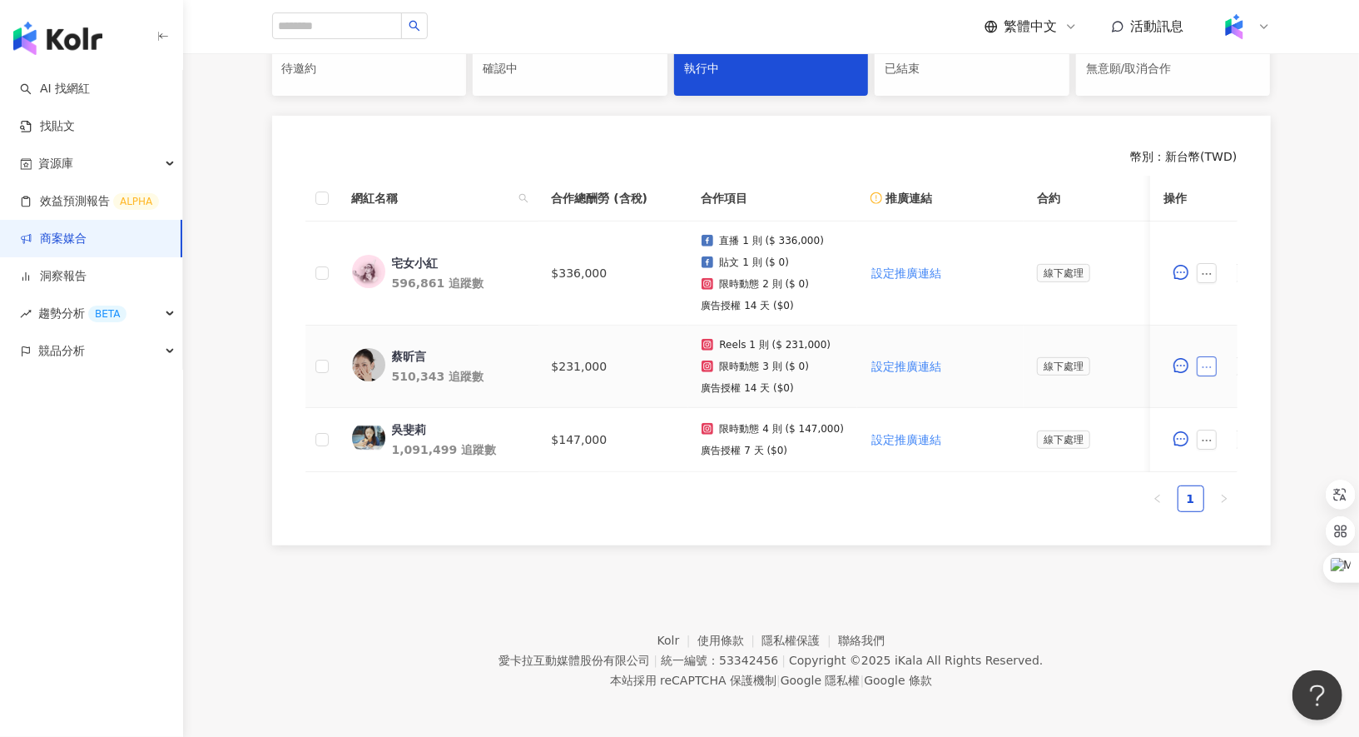
click at [1217, 362] on button "button" at bounding box center [1208, 366] width 20 height 20
click at [1230, 392] on span "設定合作條件" at bounding box center [1246, 398] width 70 height 18
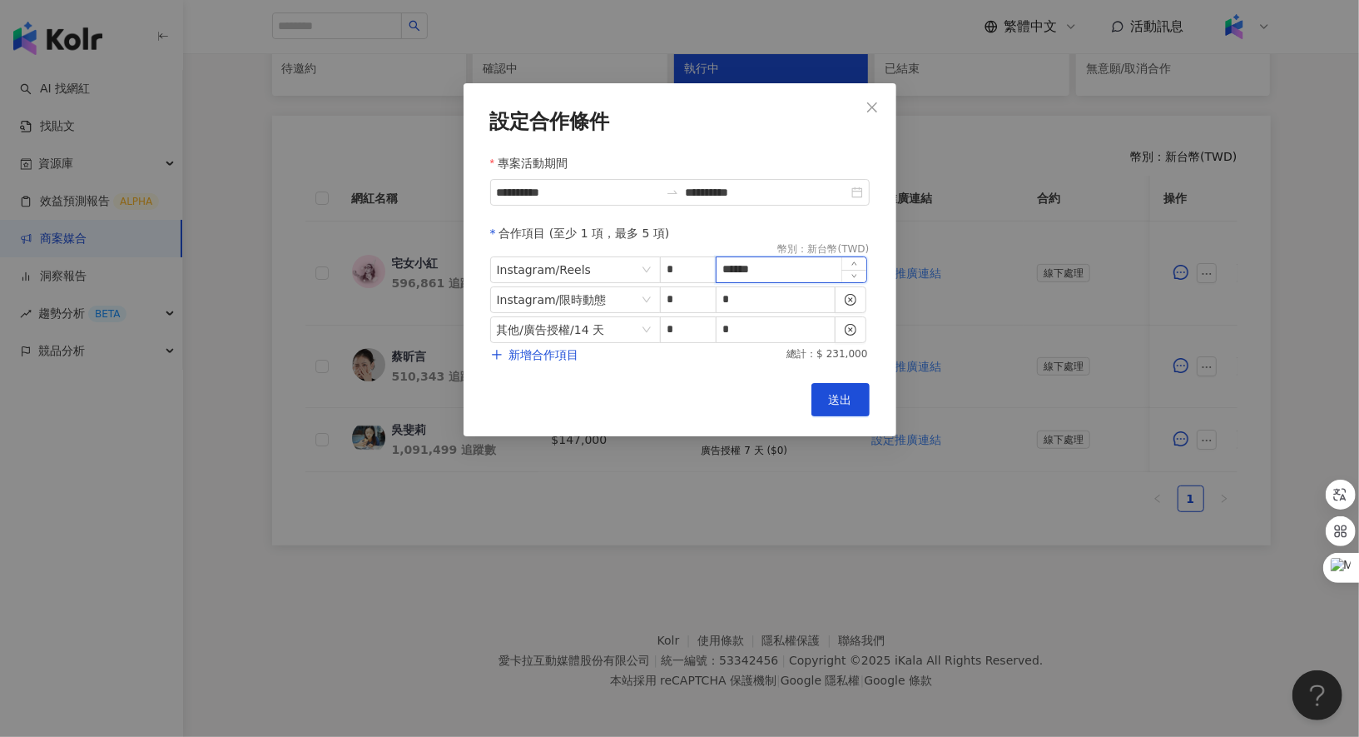
click at [737, 266] on input "******" at bounding box center [792, 269] width 150 height 25
type input "******"
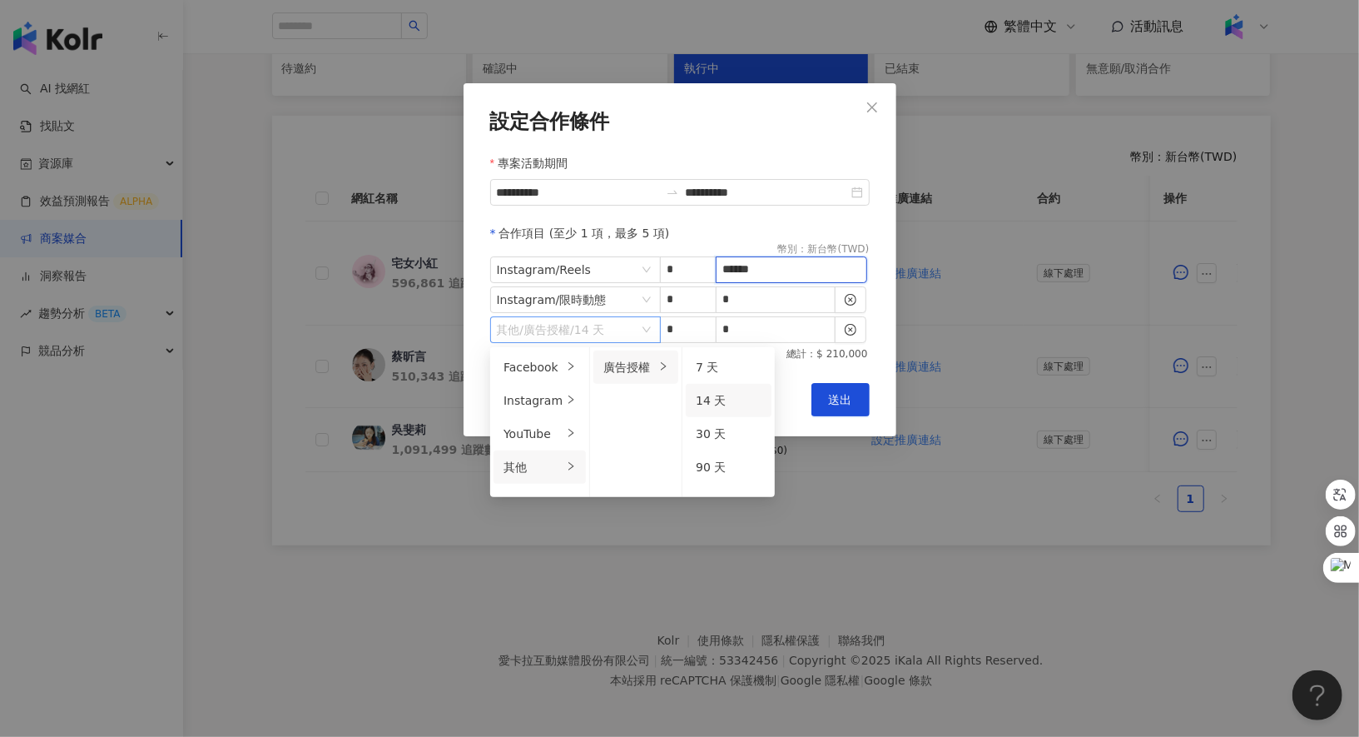
click at [638, 330] on span "其他 / 廣告授權 / 14 天" at bounding box center [575, 329] width 157 height 25
click at [702, 365] on span "7 天" at bounding box center [707, 366] width 22 height 13
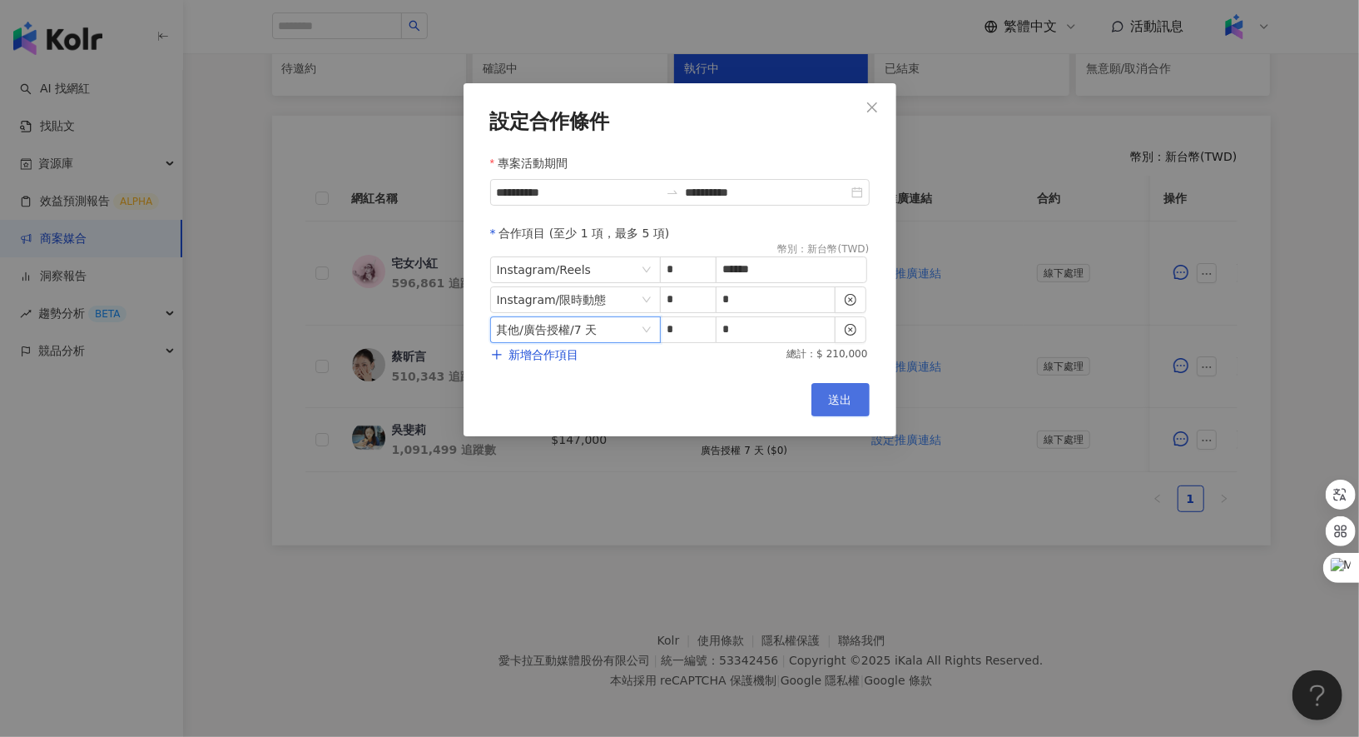
click at [835, 395] on span "送出" at bounding box center [840, 399] width 23 height 13
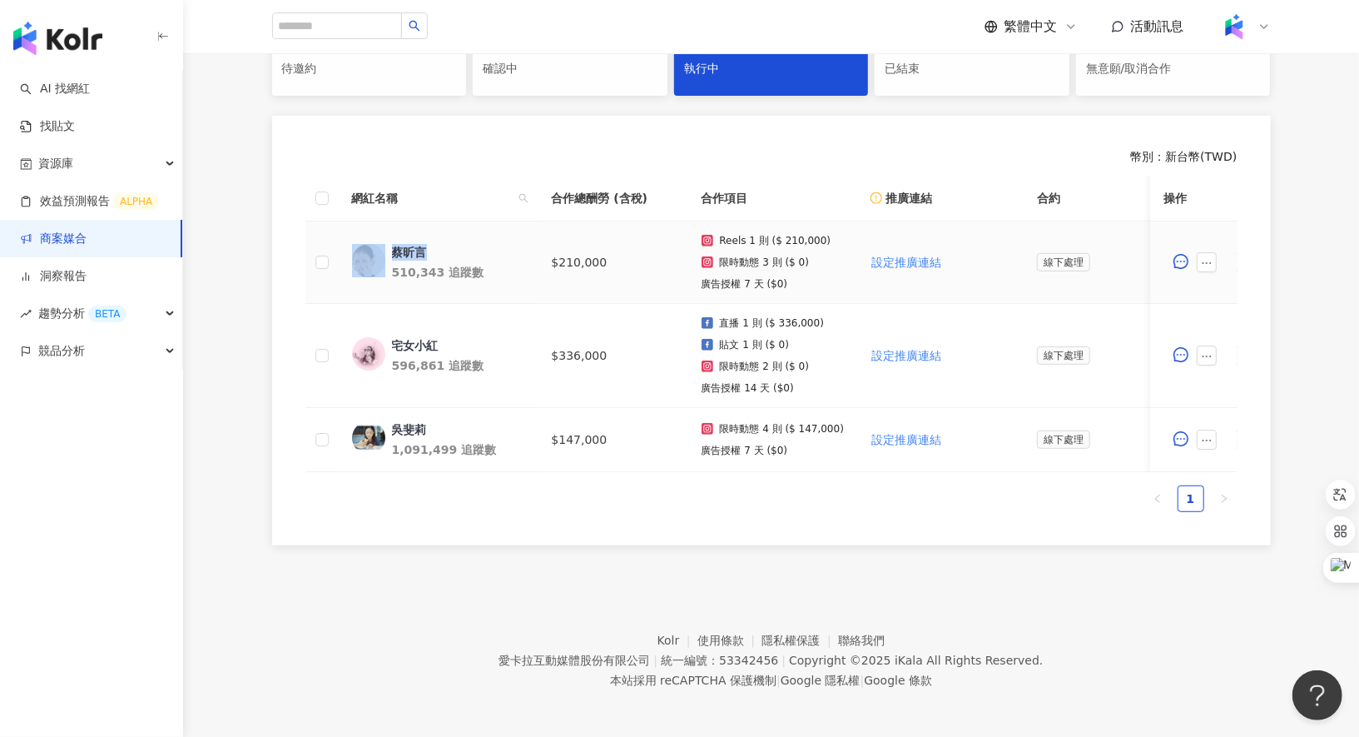
drag, startPoint x: 377, startPoint y: 233, endPoint x: 438, endPoint y: 245, distance: 61.9
click at [438, 245] on td "蔡昕言 510,343 追蹤數" at bounding box center [439, 262] width 200 height 82
click at [456, 205] on span "網紅名稱" at bounding box center [432, 198] width 160 height 18
drag, startPoint x: 442, startPoint y: 235, endPoint x: 388, endPoint y: 238, distance: 54.2
click at [387, 239] on td "蔡昕言 510,343 追蹤數" at bounding box center [439, 262] width 200 height 82
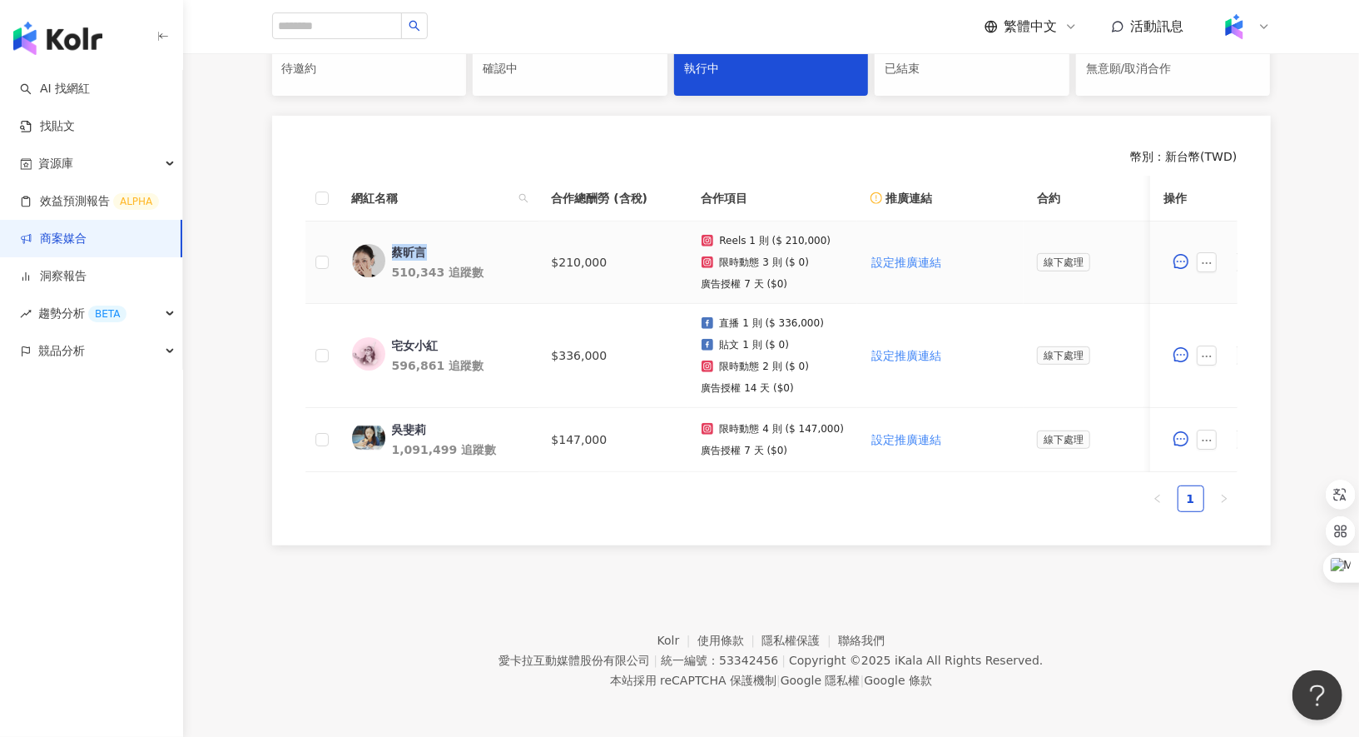
drag, startPoint x: 432, startPoint y: 252, endPoint x: 393, endPoint y: 251, distance: 39.1
click at [393, 251] on span "蔡昕言" at bounding box center [446, 252] width 108 height 17
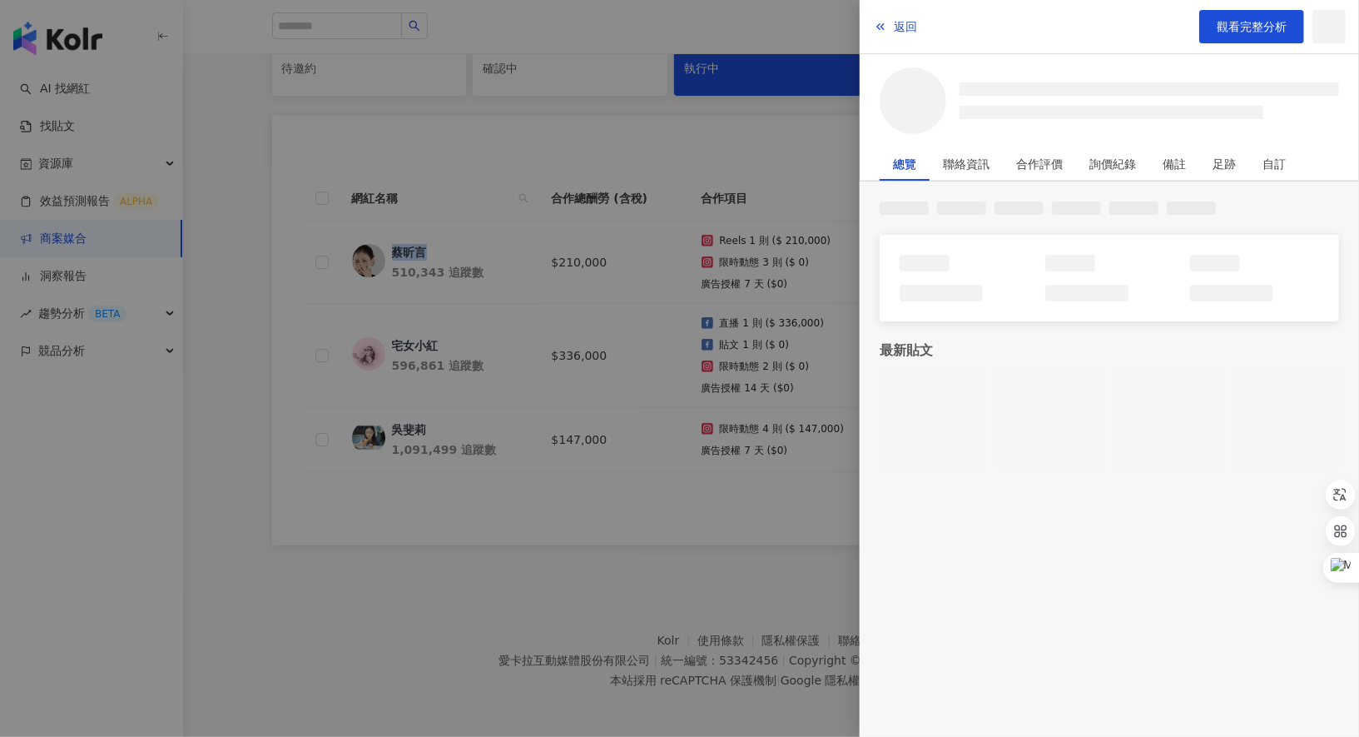
copy div "蔡昕言"
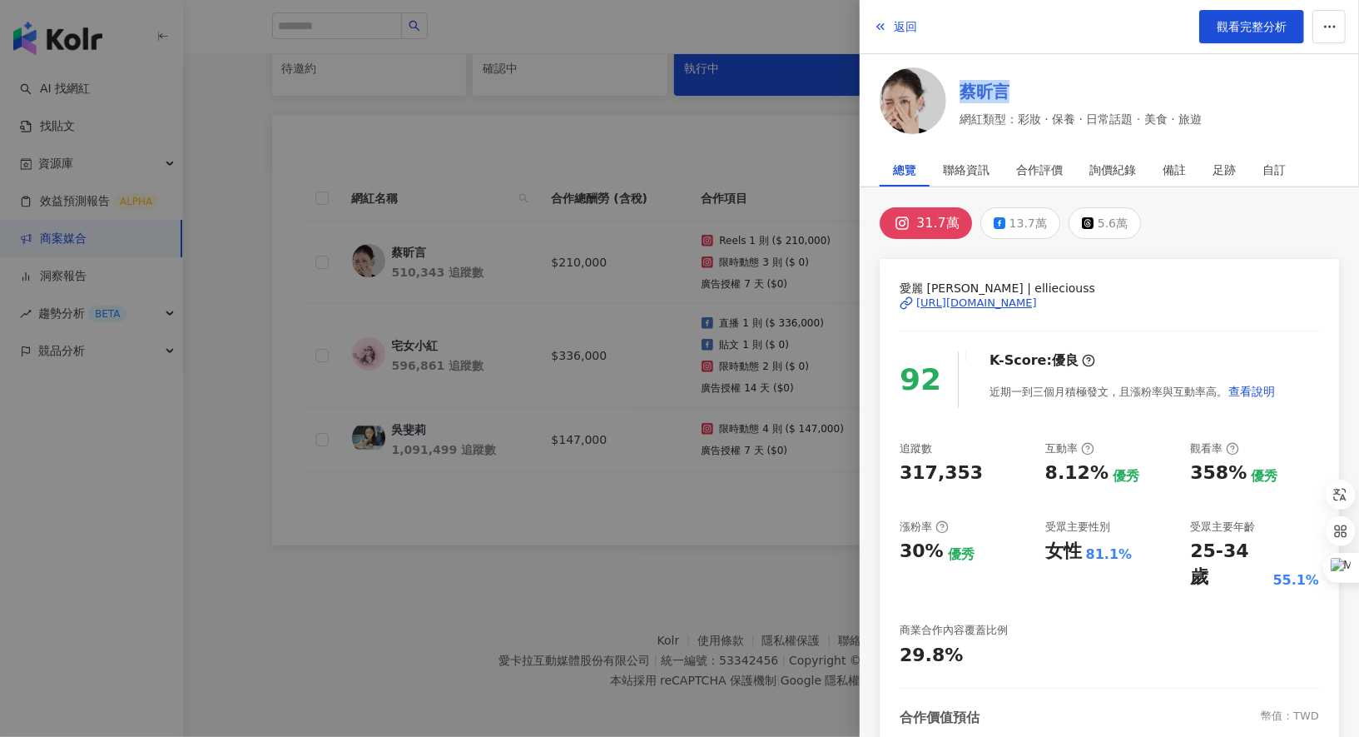
drag, startPoint x: 1049, startPoint y: 72, endPoint x: 1010, endPoint y: 88, distance: 41.4
click at [1010, 88] on div "蔡昕言 網紅類型：彩妝 · 保養 · 日常話題 · 美食 · 旅遊" at bounding box center [1109, 103] width 459 height 72
copy link "蔡昕言"
click at [552, 124] on div at bounding box center [679, 368] width 1359 height 737
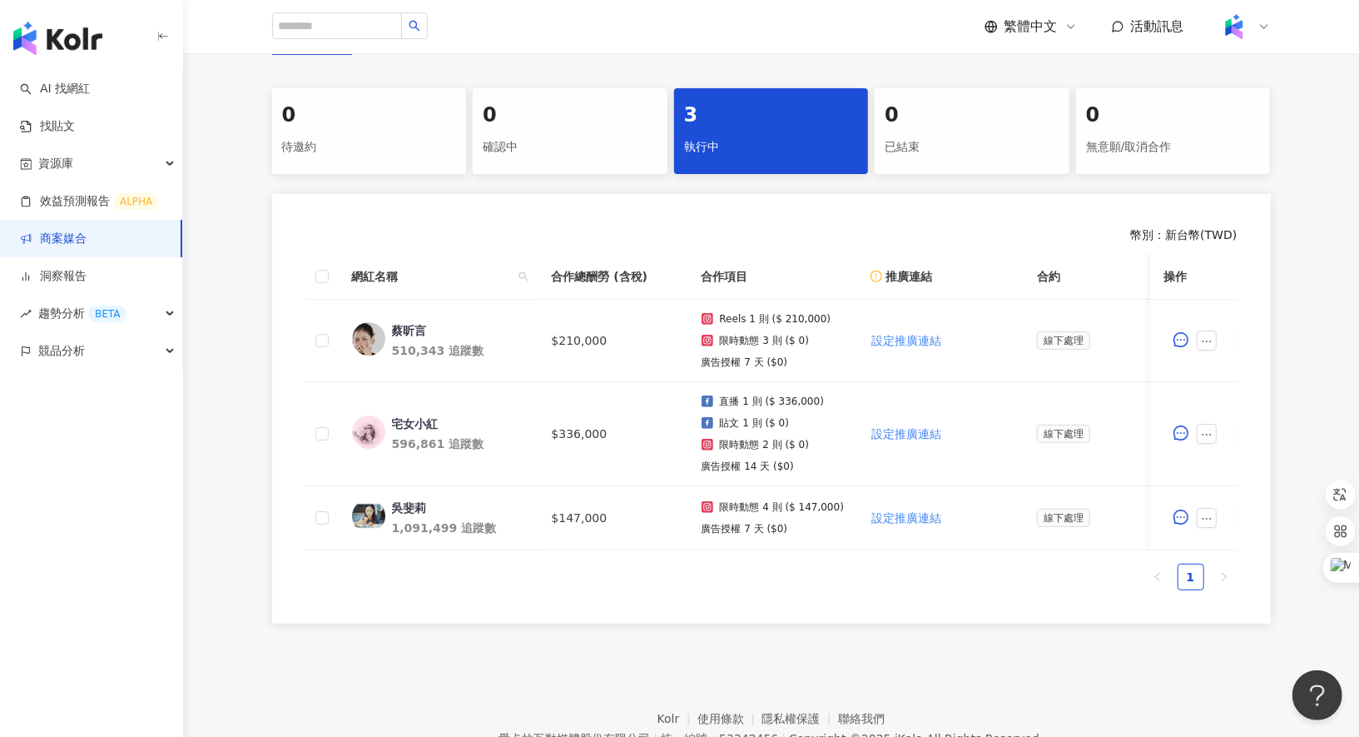
scroll to position [298, 0]
